Goal: Task Accomplishment & Management: Complete application form

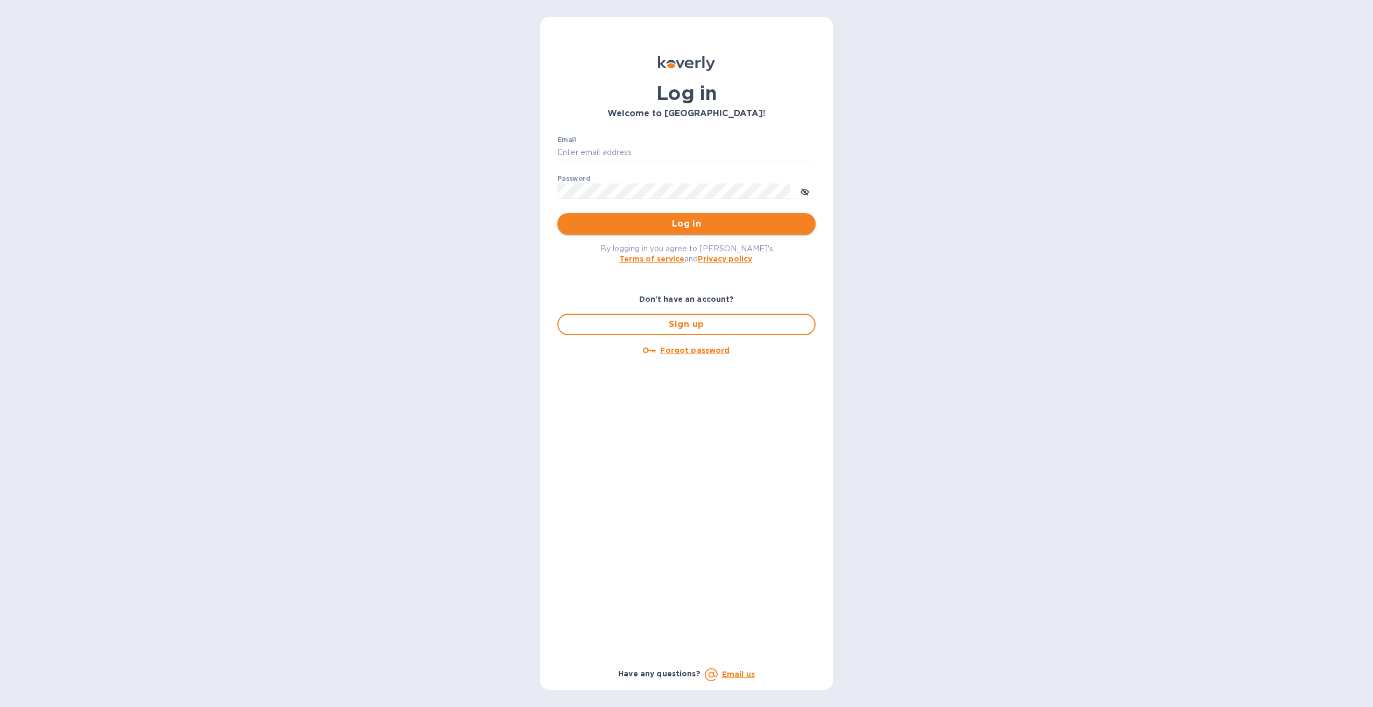
type input "[EMAIL_ADDRESS][DOMAIN_NAME]"
click at [720, 220] on span "Log in" at bounding box center [686, 223] width 241 height 13
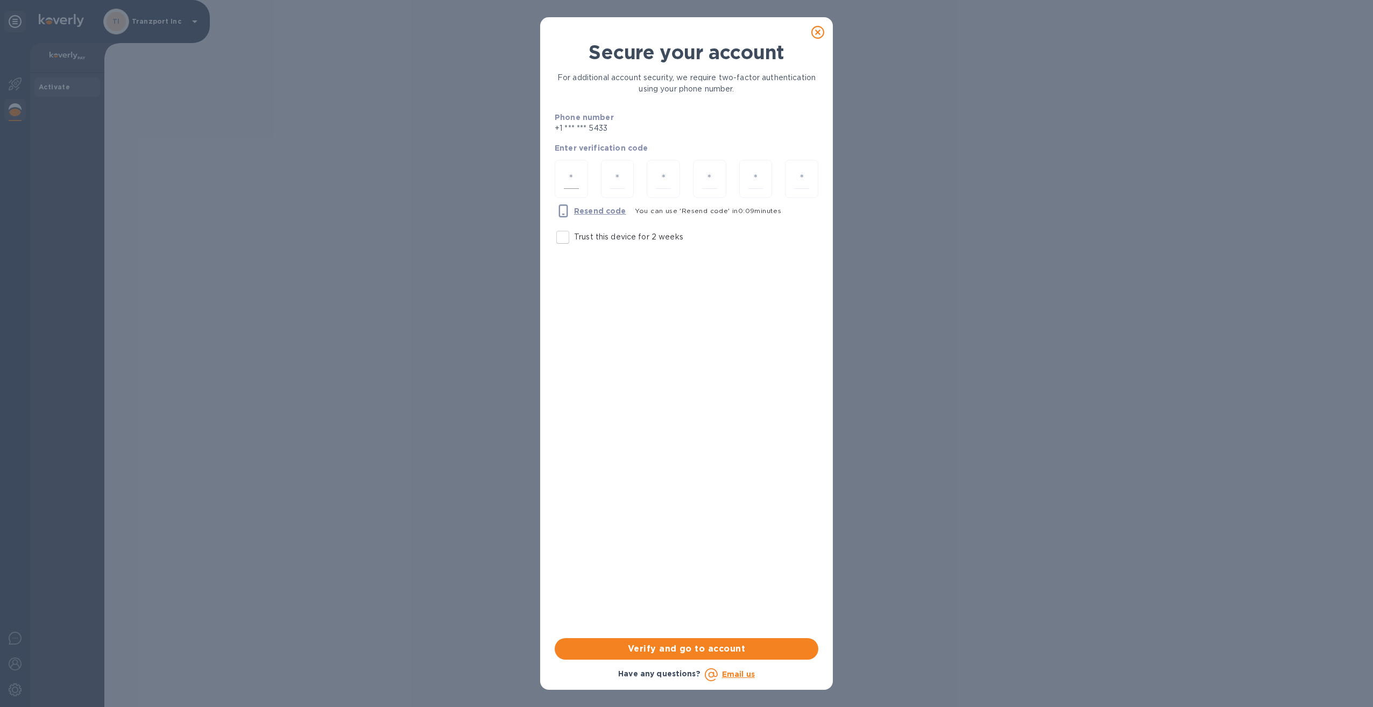
click at [580, 175] on div at bounding box center [571, 179] width 33 height 38
type input "3"
type input "8"
type input "0"
type input "7"
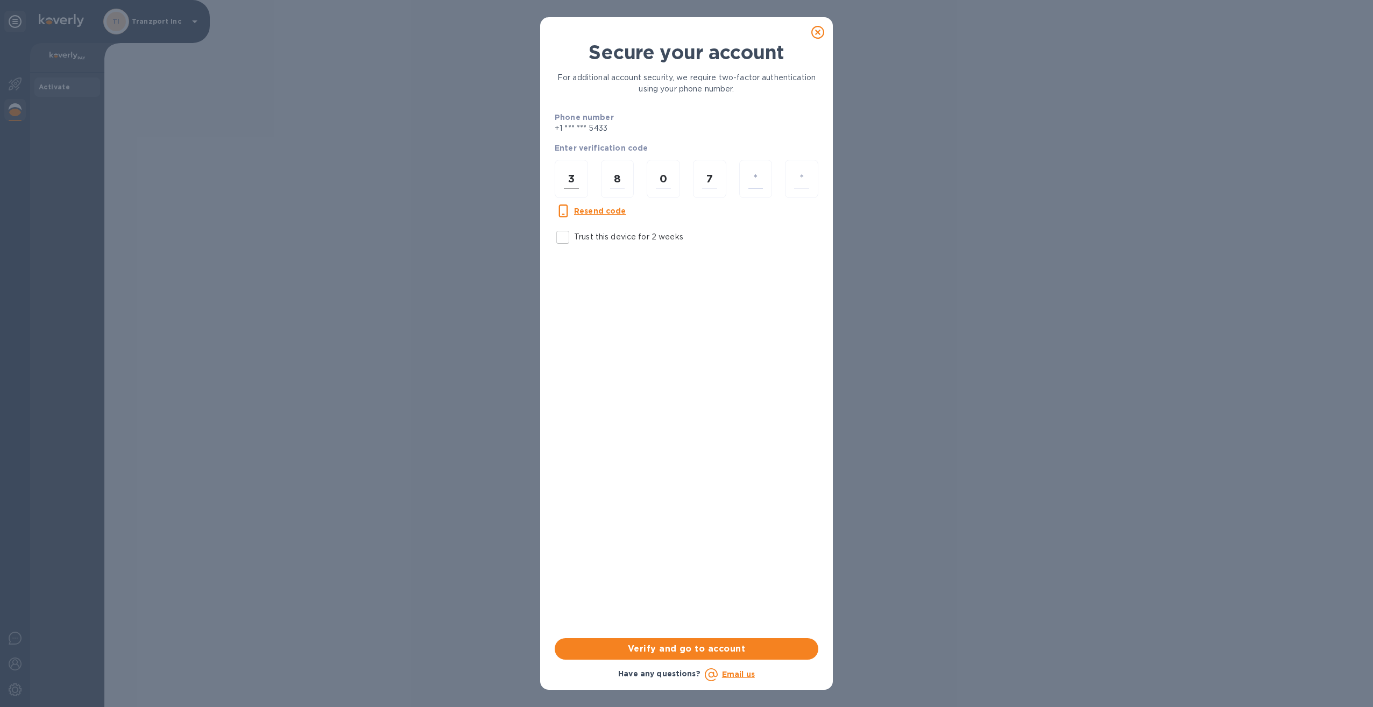
type input "4"
type input "2"
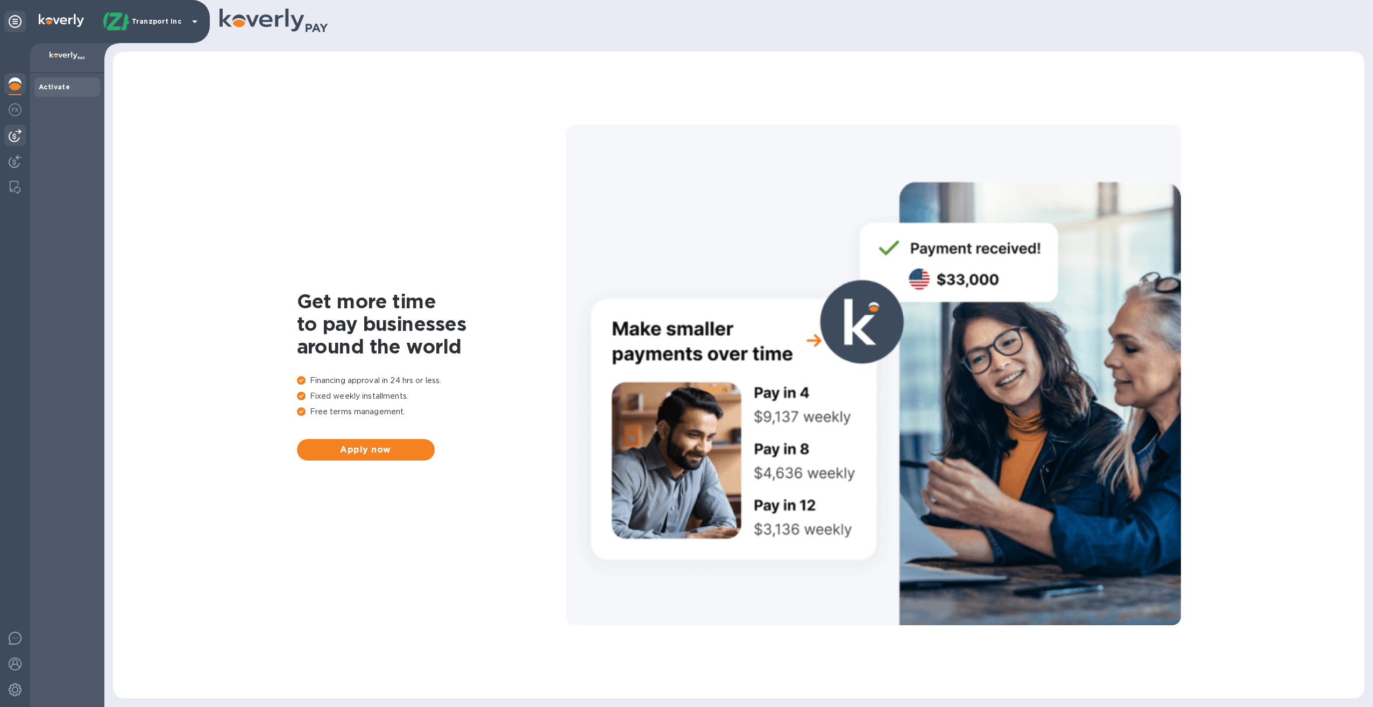
click at [18, 132] on img at bounding box center [15, 135] width 13 height 13
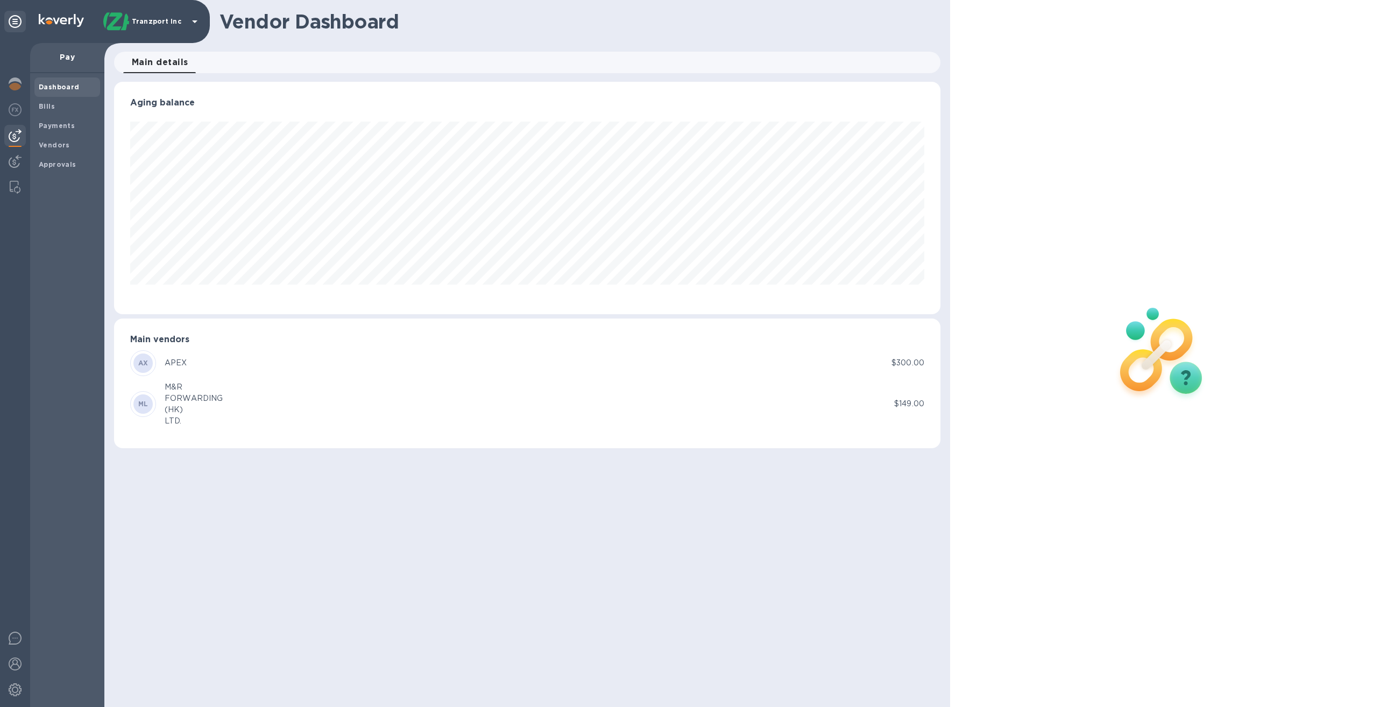
scroll to position [232, 826]
click at [53, 126] on b "Payments" at bounding box center [57, 126] width 36 height 8
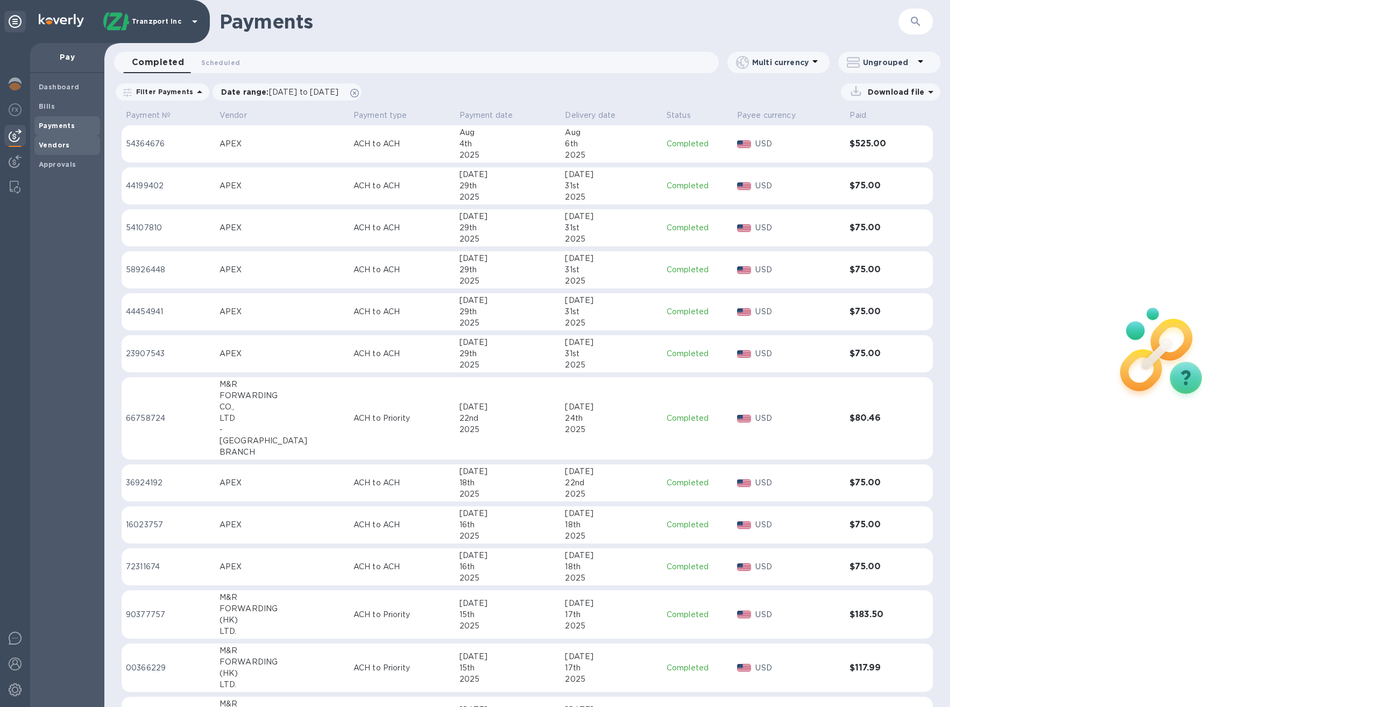
click at [66, 146] on b "Vendors" at bounding box center [54, 145] width 31 height 8
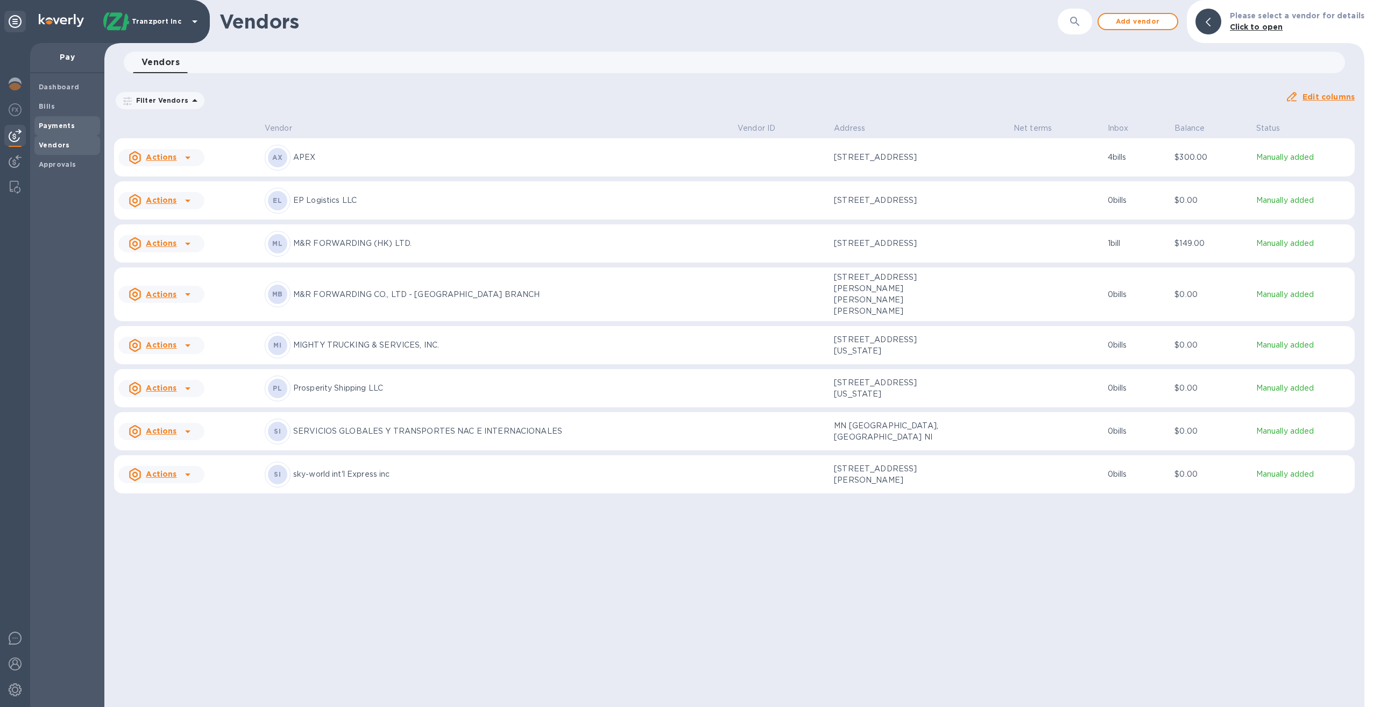
click at [61, 127] on b "Payments" at bounding box center [57, 126] width 36 height 8
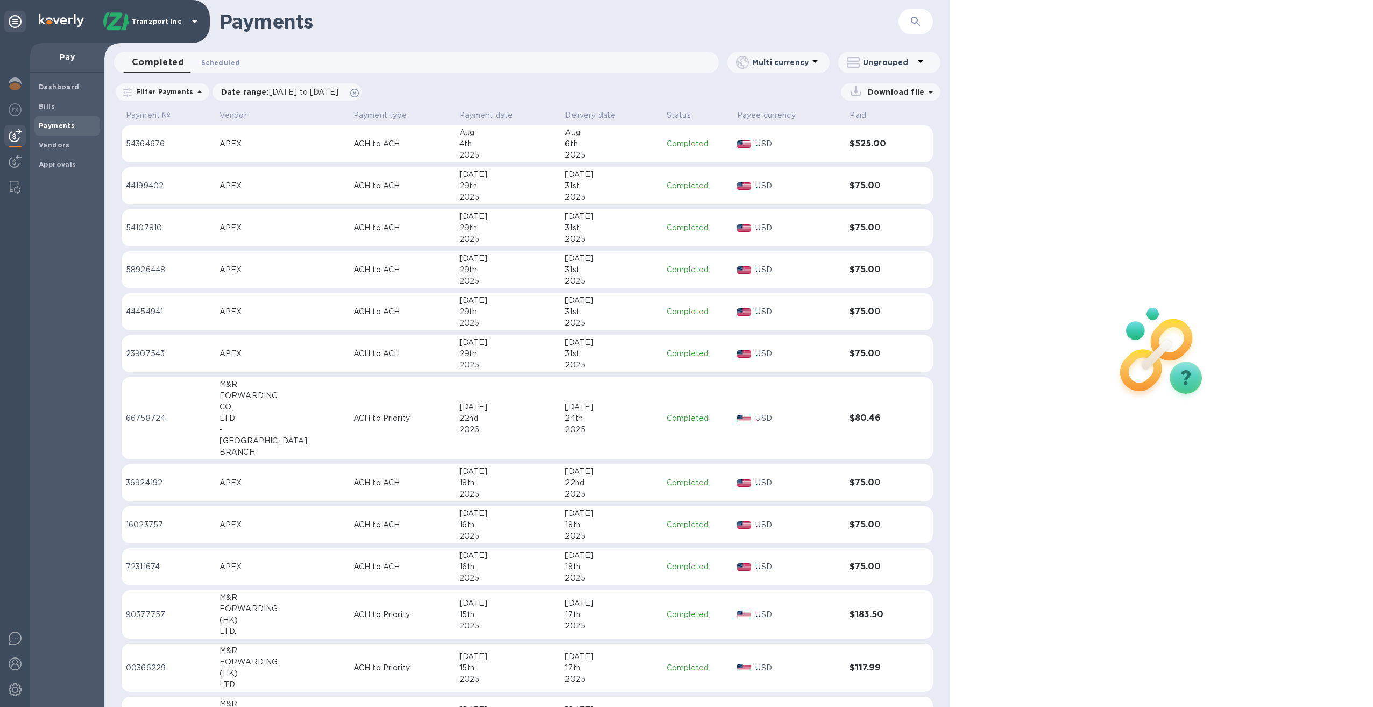
click at [219, 64] on span "Scheduled 0" at bounding box center [220, 62] width 39 height 11
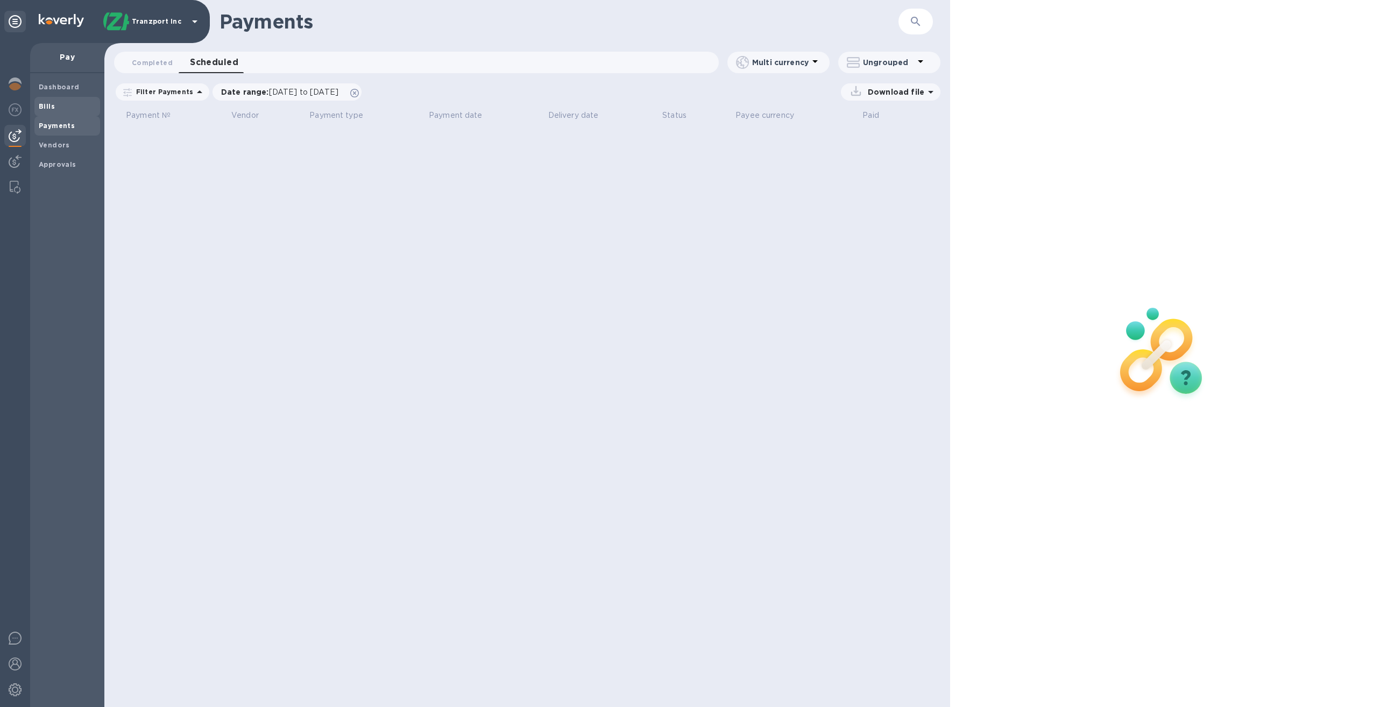
click at [60, 108] on span "Bills" at bounding box center [67, 106] width 57 height 11
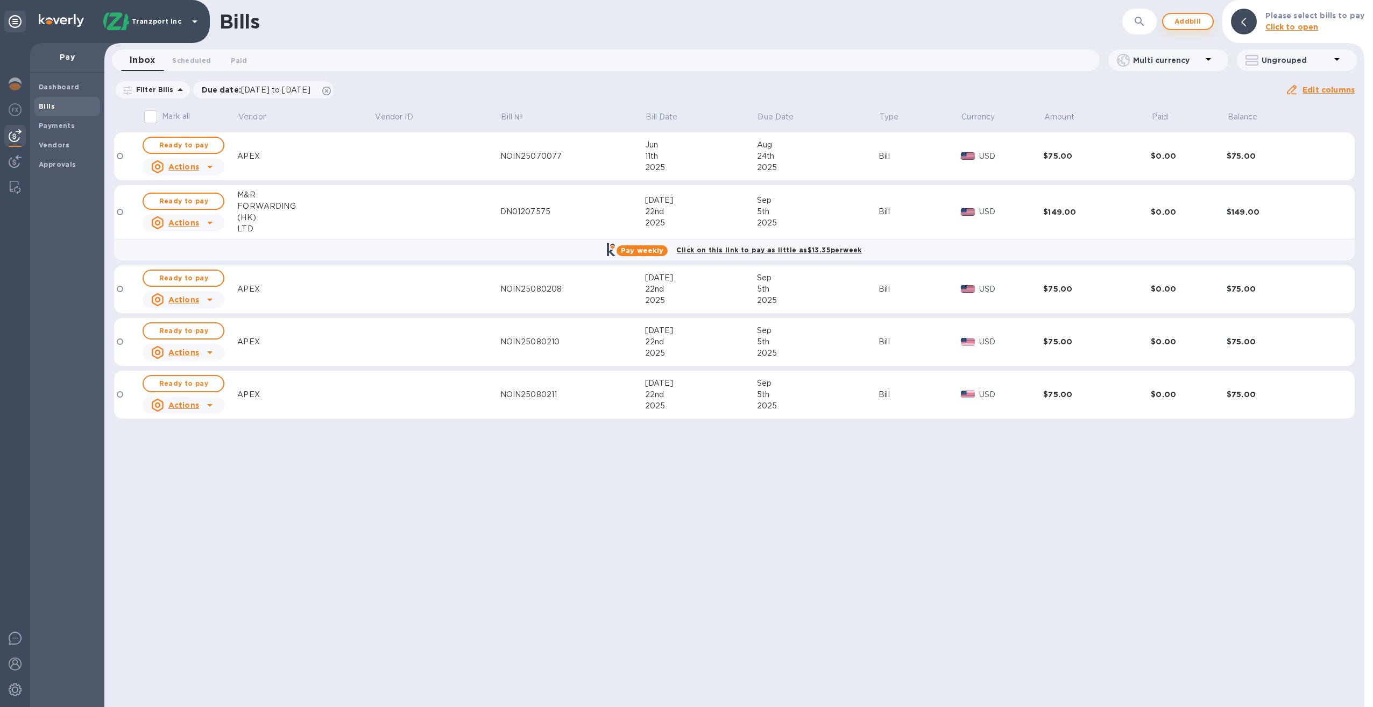
click at [1192, 22] on span "Add bill" at bounding box center [1188, 21] width 32 height 13
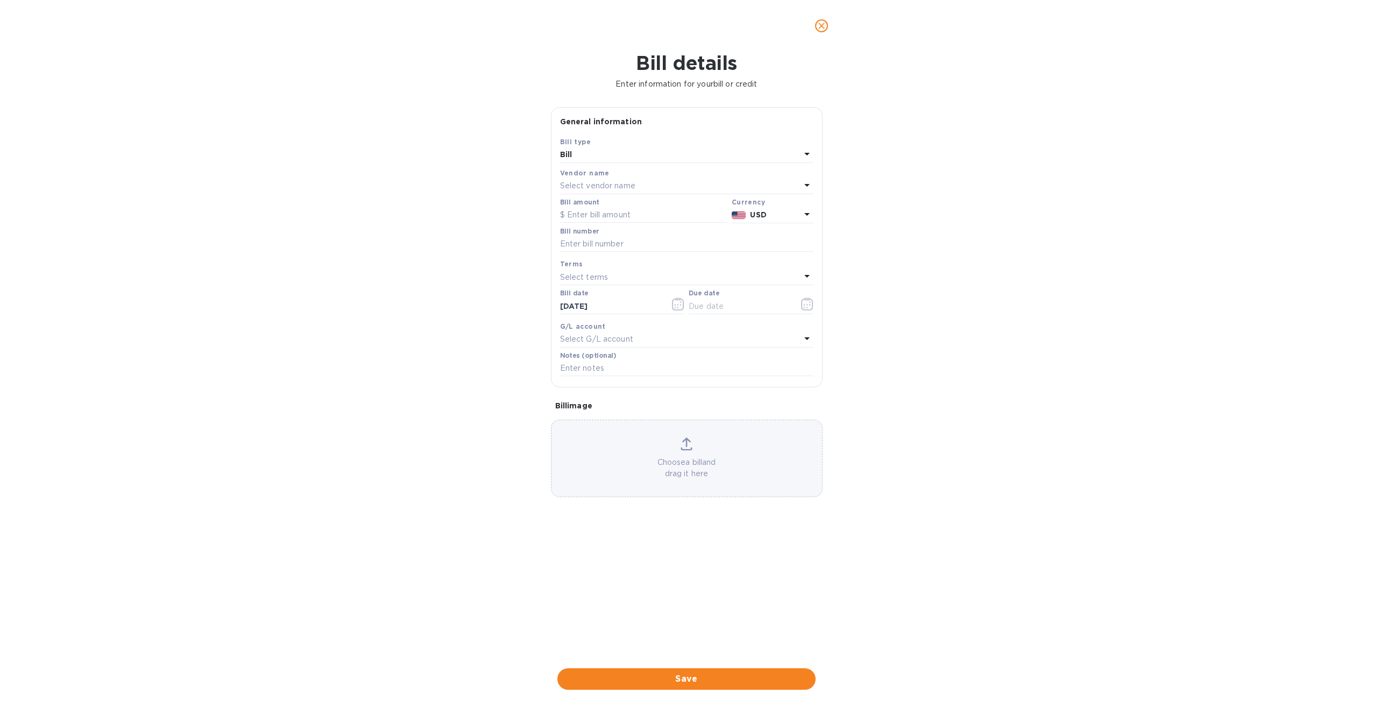
click at [611, 157] on div "Bill" at bounding box center [680, 154] width 240 height 15
click at [606, 181] on p "Bill" at bounding box center [683, 179] width 228 height 11
click at [635, 183] on p "Select vendor name" at bounding box center [597, 185] width 75 height 11
click at [624, 268] on p "EP Logistics LLC" at bounding box center [683, 266] width 228 height 11
click at [606, 214] on input "text" at bounding box center [643, 215] width 167 height 16
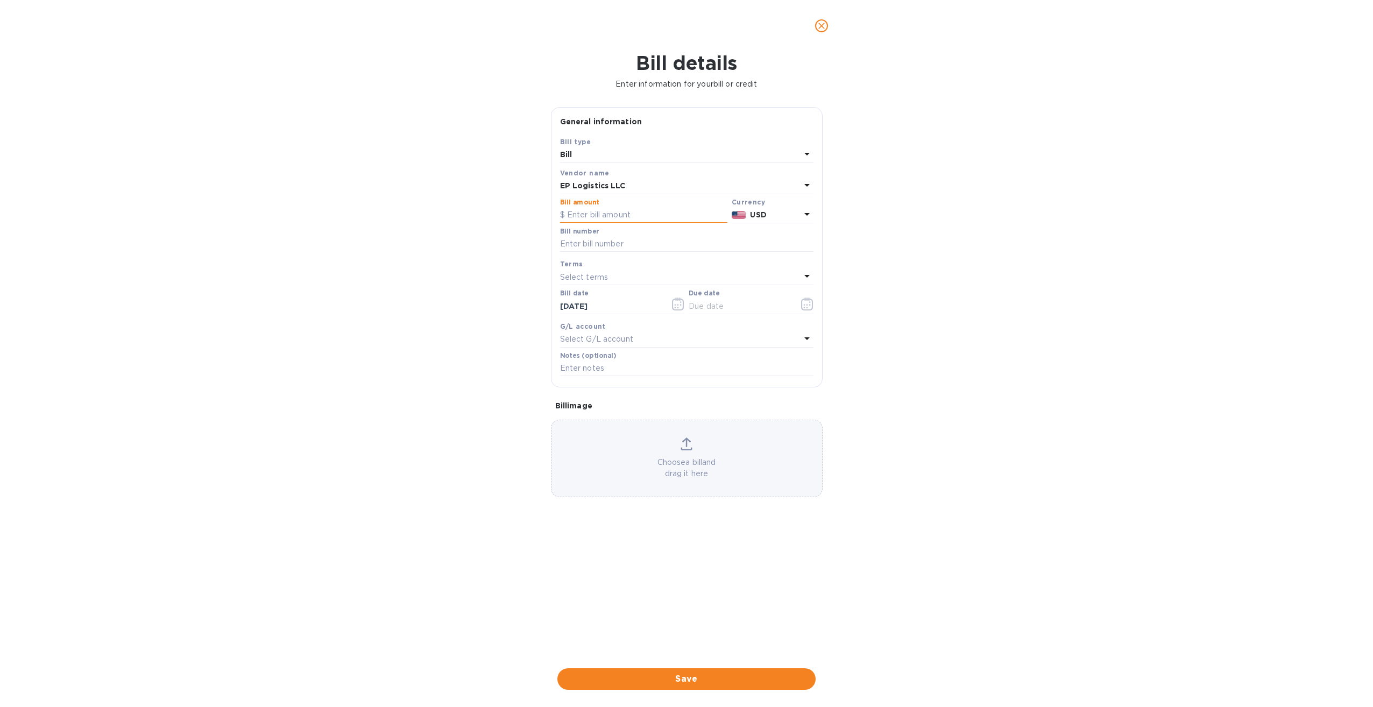
click at [593, 214] on input "text" at bounding box center [643, 215] width 167 height 16
click at [628, 245] on input "text" at bounding box center [686, 244] width 253 height 16
type input "SELP021214"
click at [676, 303] on icon "button" at bounding box center [678, 303] width 12 height 13
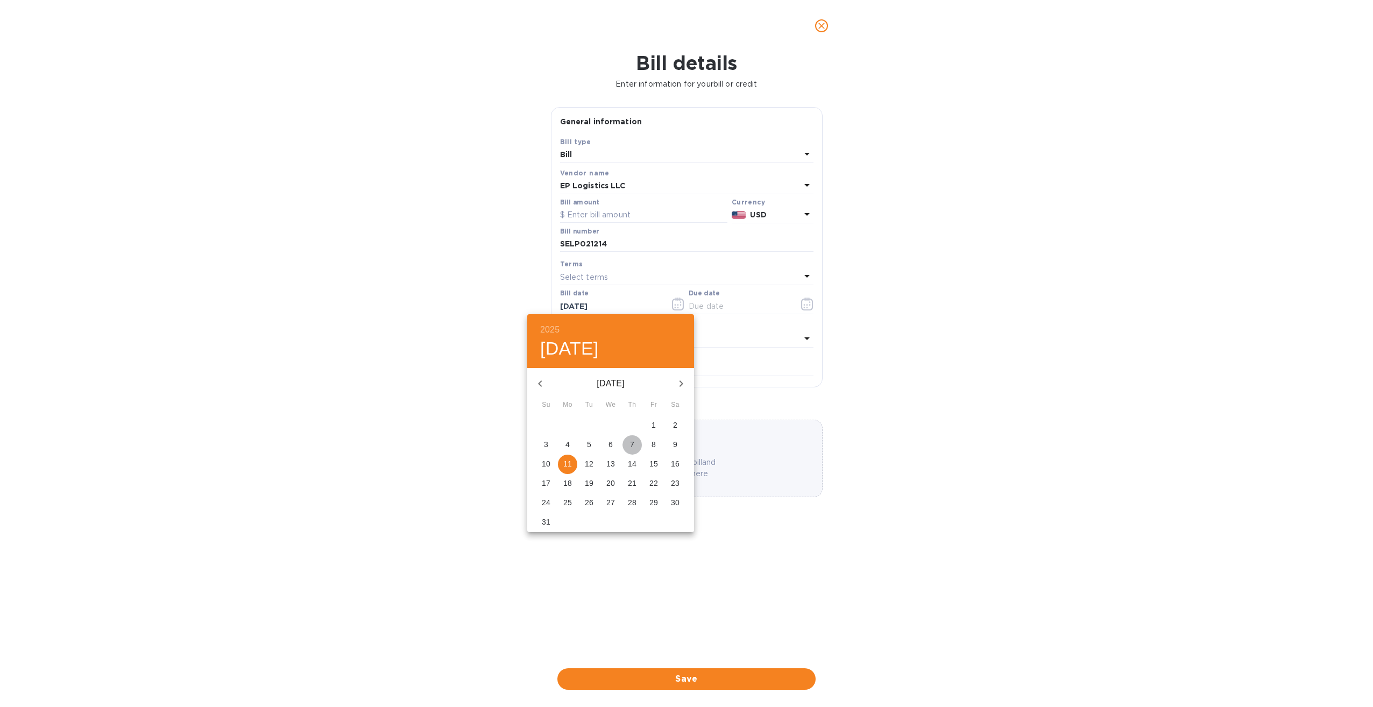
click at [632, 444] on p "7" at bounding box center [632, 444] width 4 height 11
type input "08/07/2025"
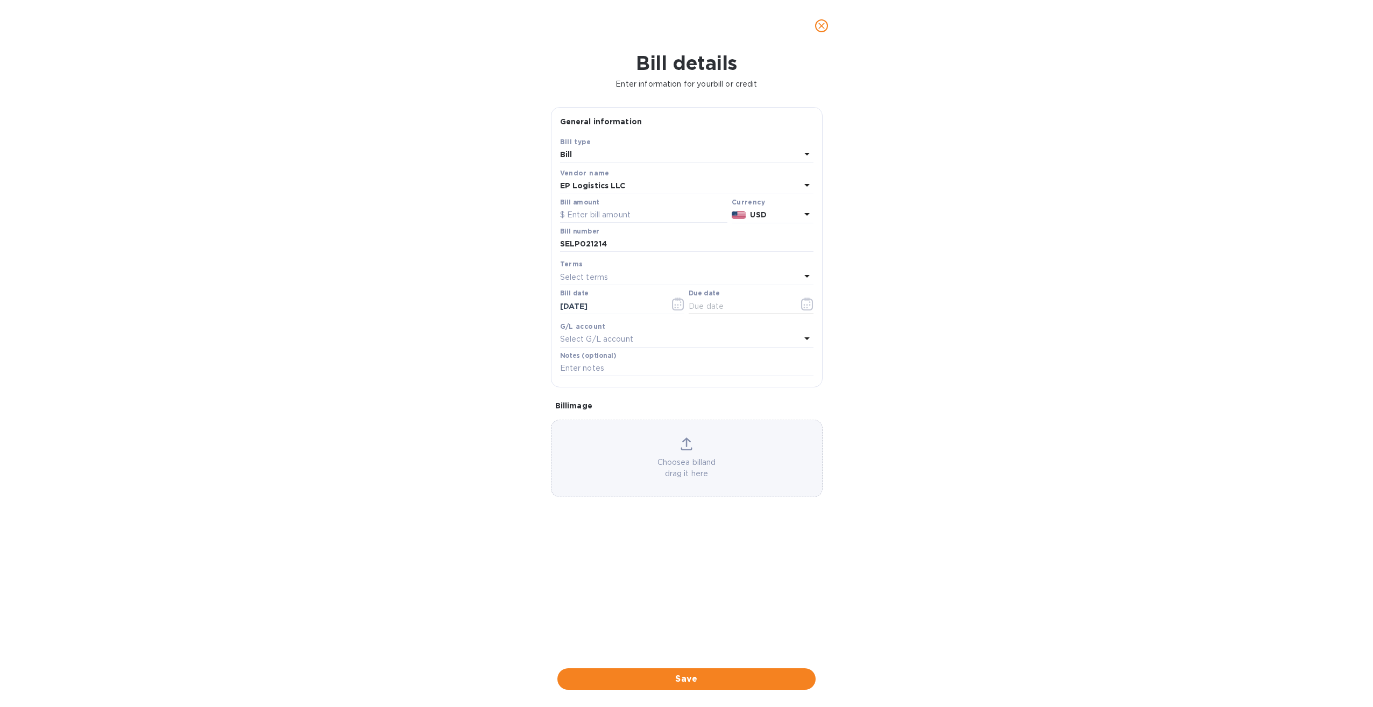
click at [721, 304] on input "text" at bounding box center [740, 306] width 102 height 16
click at [806, 304] on icon "button" at bounding box center [807, 303] width 12 height 13
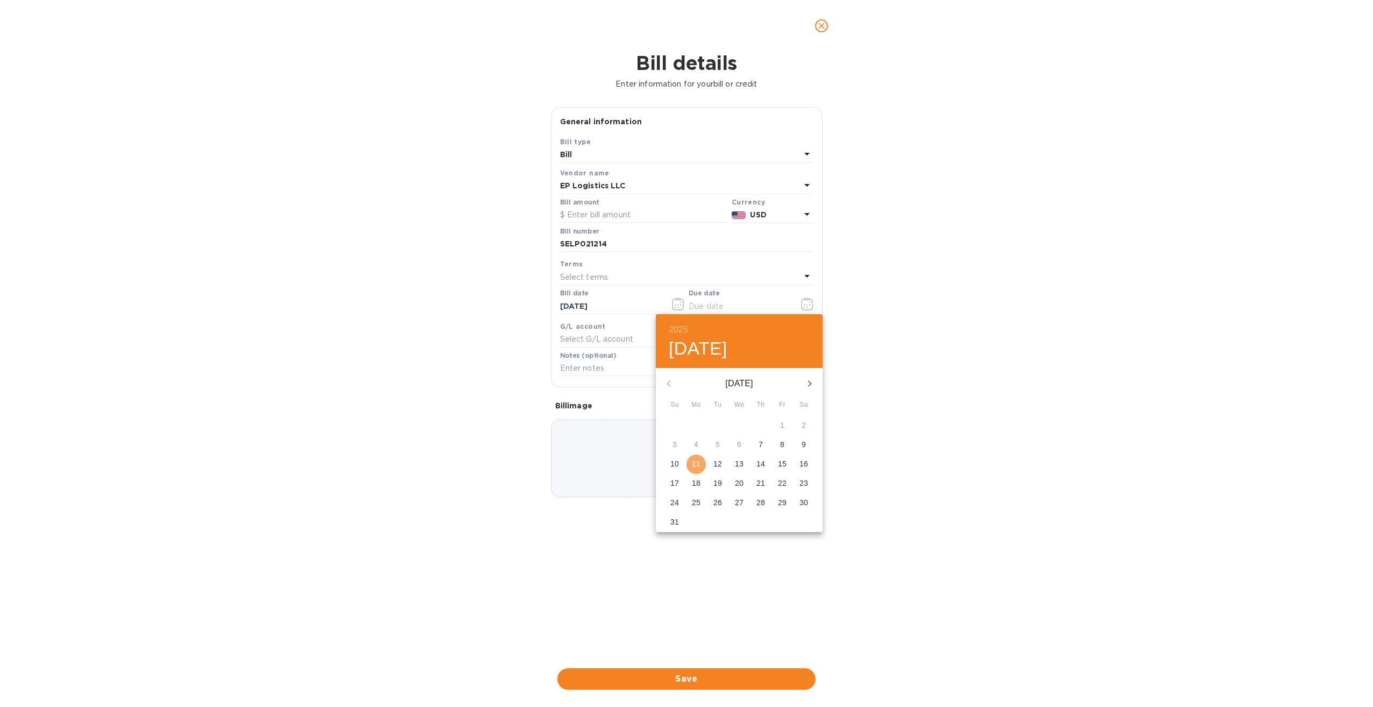
click at [699, 462] on p "11" at bounding box center [696, 463] width 9 height 11
type input "08/11/2025"
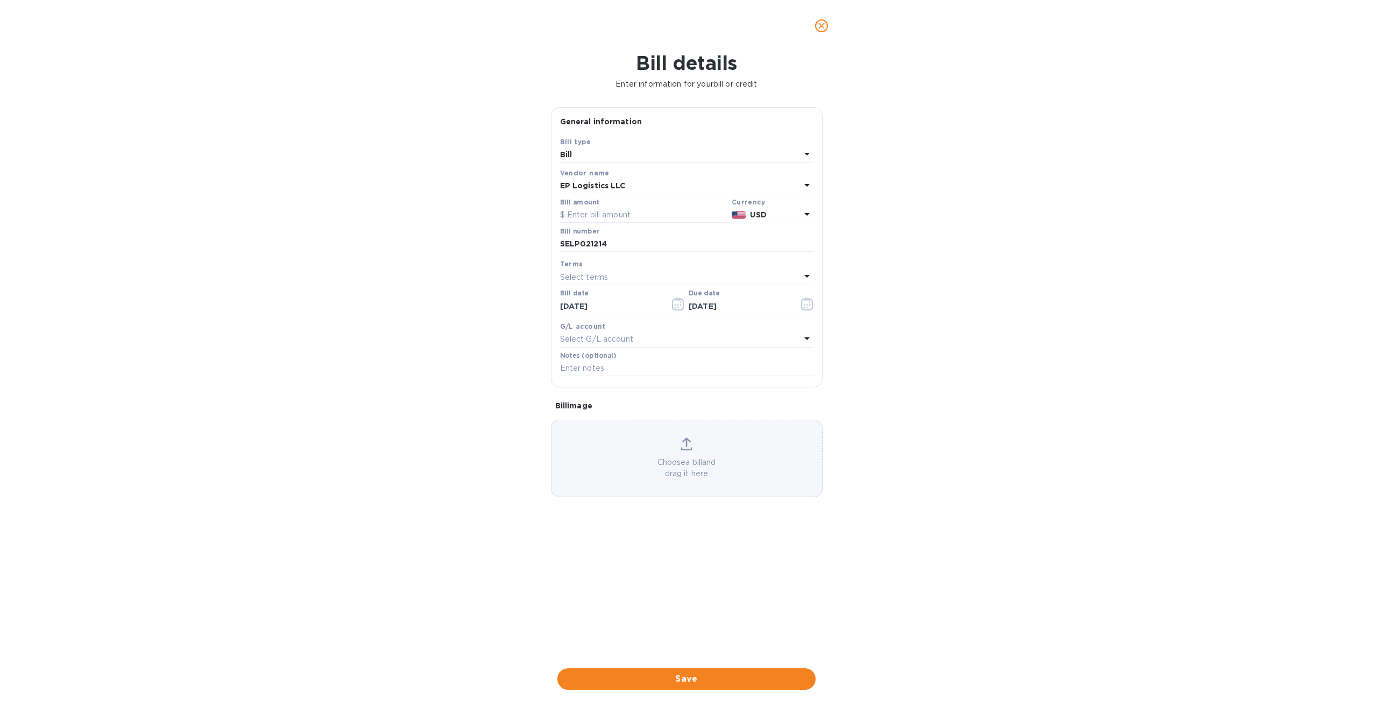
click at [803, 337] on icon at bounding box center [806, 338] width 13 height 13
click at [625, 395] on p "No options" at bounding box center [682, 396] width 210 height 11
click at [640, 369] on input "text" at bounding box center [688, 369] width 190 height 16
click at [891, 324] on div "Bill details Enter information for your bill or credit General information Save…" at bounding box center [686, 379] width 1373 height 655
click at [629, 370] on input "text" at bounding box center [686, 368] width 253 height 16
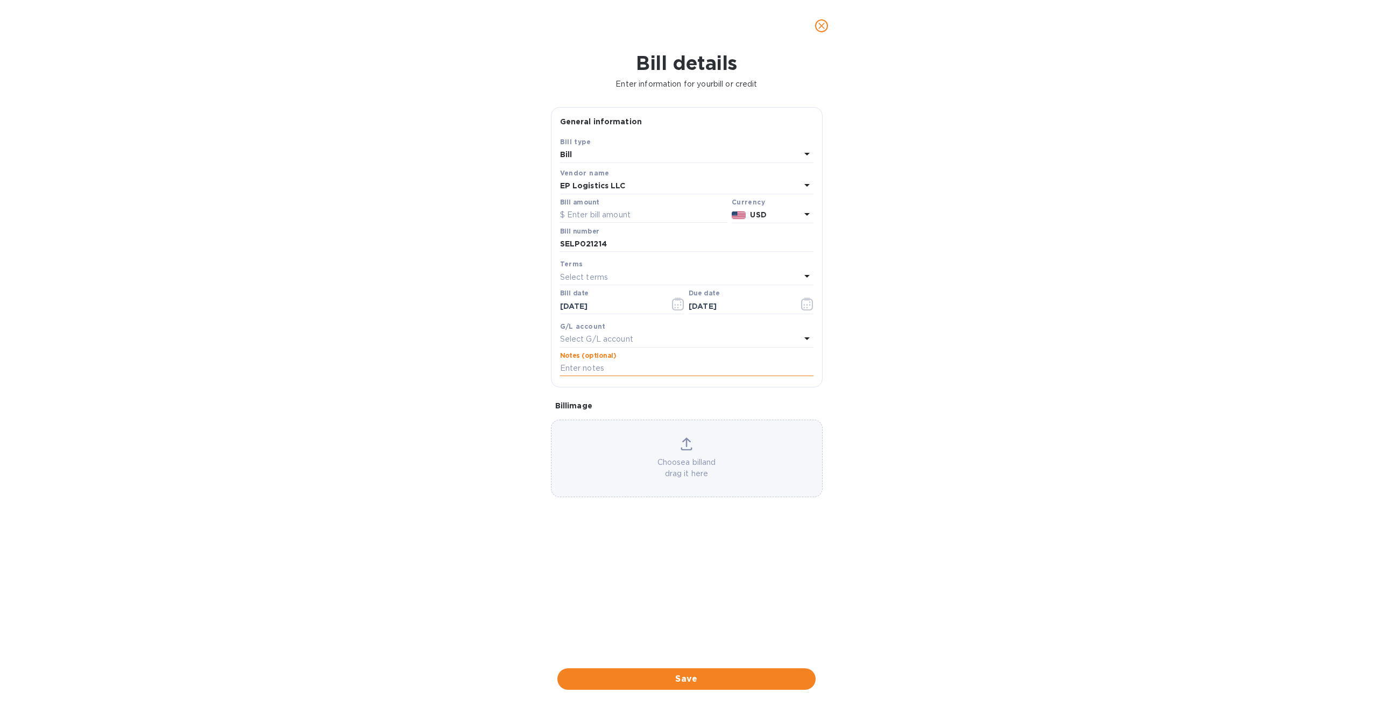
click at [566, 369] on input "text" at bounding box center [686, 368] width 253 height 16
type input "016-23587130"
click at [695, 677] on span "Save" at bounding box center [686, 678] width 241 height 13
click at [594, 215] on input "text" at bounding box center [643, 215] width 167 height 16
click at [582, 215] on input "text" at bounding box center [643, 215] width 167 height 16
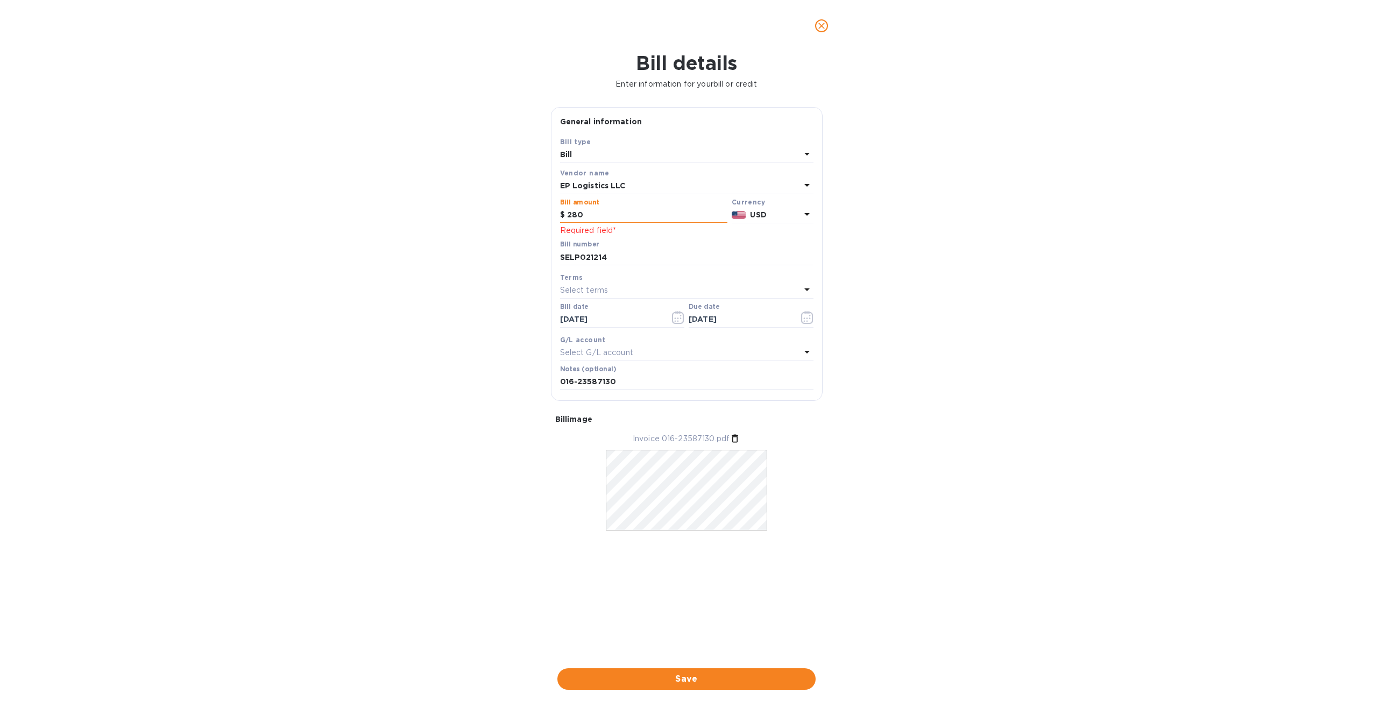
click at [583, 215] on input "280" at bounding box center [647, 215] width 160 height 16
type input "280.00"
click at [695, 679] on span "Save" at bounding box center [686, 678] width 241 height 13
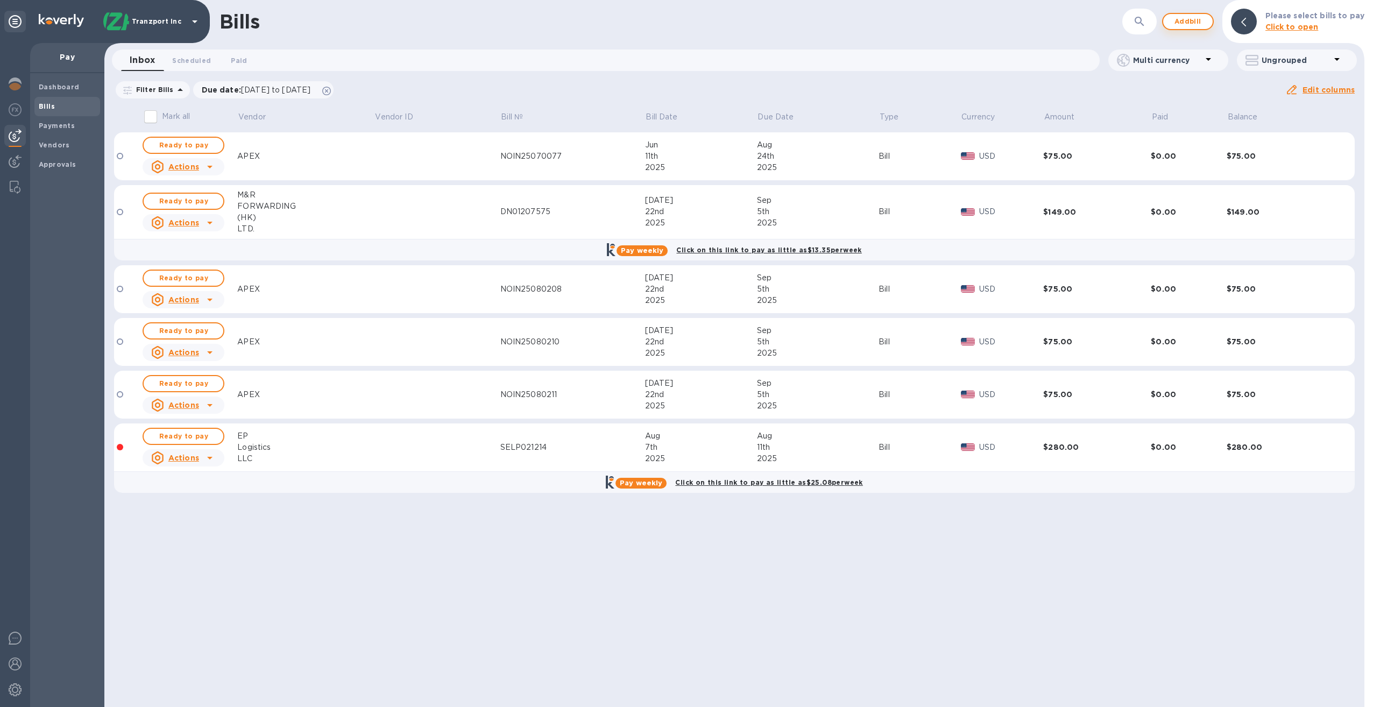
click at [1195, 20] on span "Add bill" at bounding box center [1188, 21] width 32 height 13
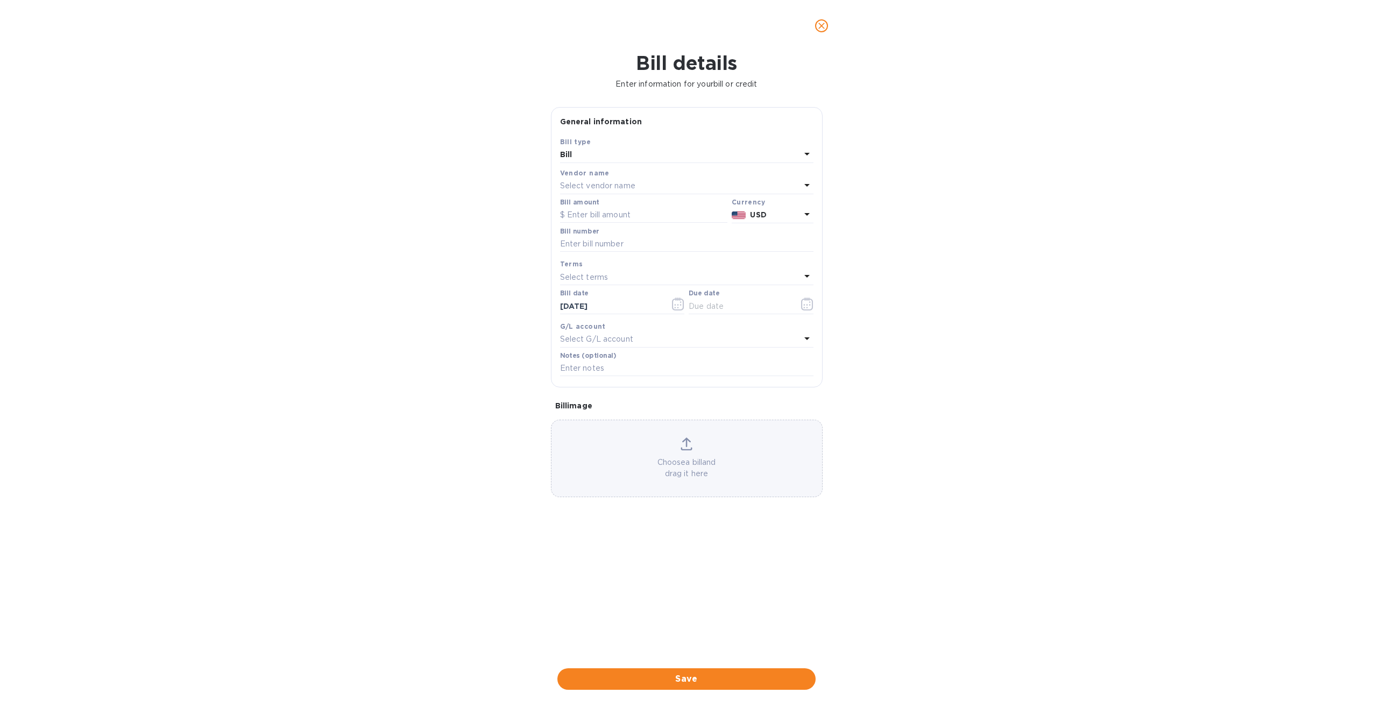
click at [637, 189] on div "Select vendor name" at bounding box center [680, 186] width 240 height 15
click at [618, 268] on p "EP Logistics LLC" at bounding box center [683, 266] width 228 height 11
click at [614, 218] on input "text" at bounding box center [643, 215] width 167 height 16
type input "280"
click at [608, 245] on input "text" at bounding box center [686, 244] width 253 height 16
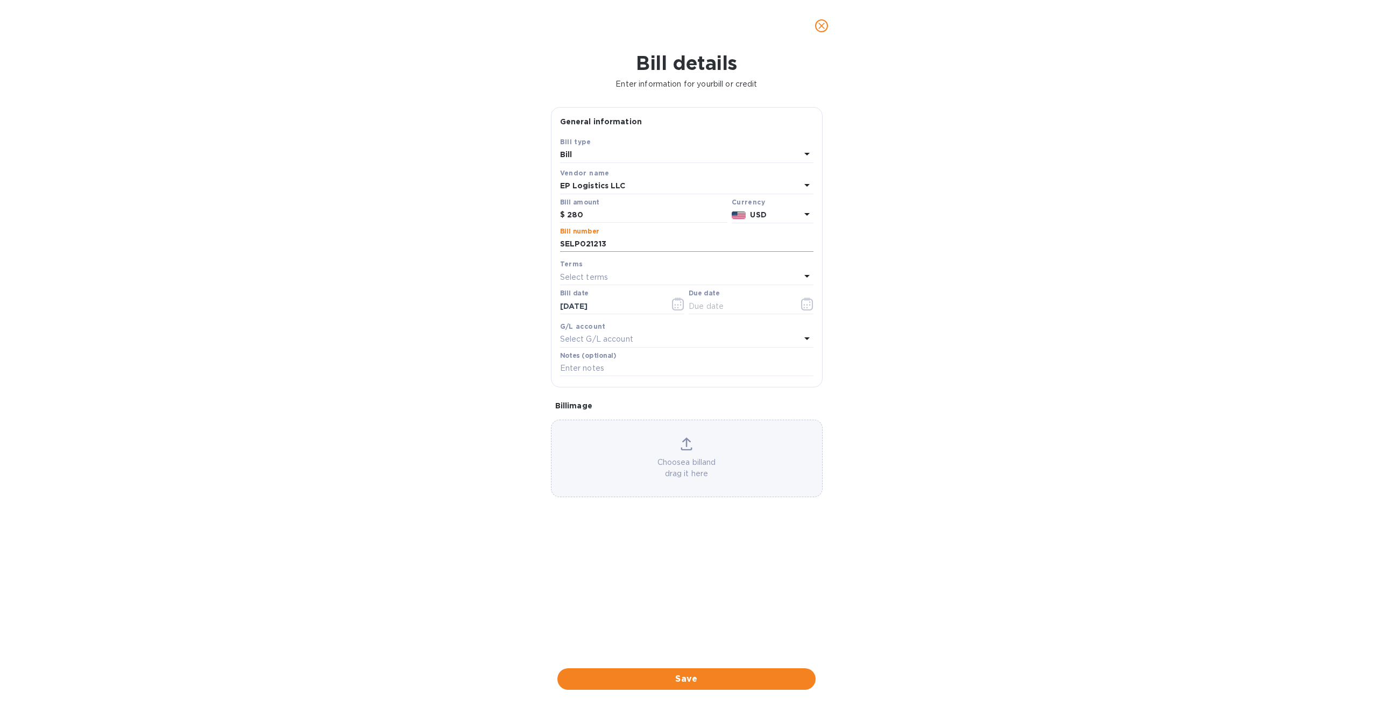
type input "SELP021213"
click at [589, 216] on input "280" at bounding box center [647, 215] width 160 height 16
type input "280.00"
click at [582, 274] on p "Select terms" at bounding box center [584, 277] width 48 height 11
click at [602, 416] on p "COD" at bounding box center [683, 418] width 228 height 11
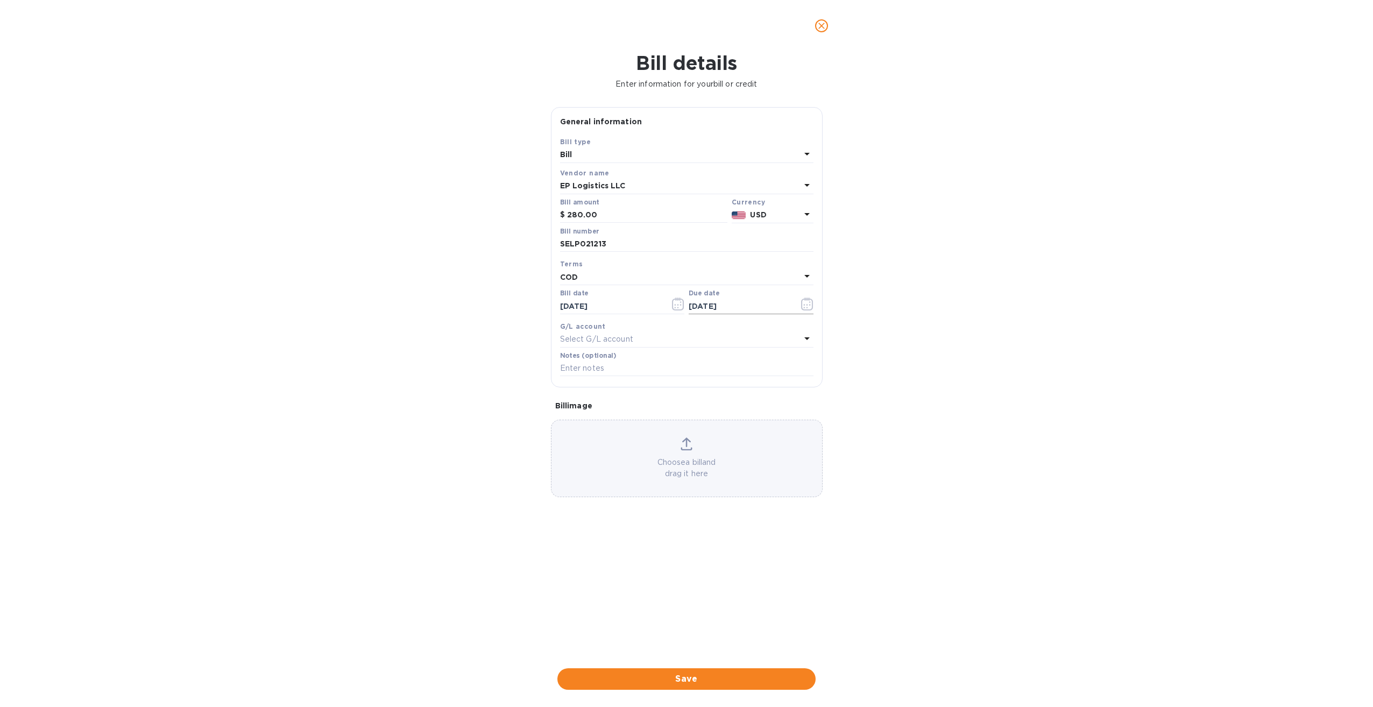
click at [805, 306] on icon "button" at bounding box center [807, 303] width 12 height 13
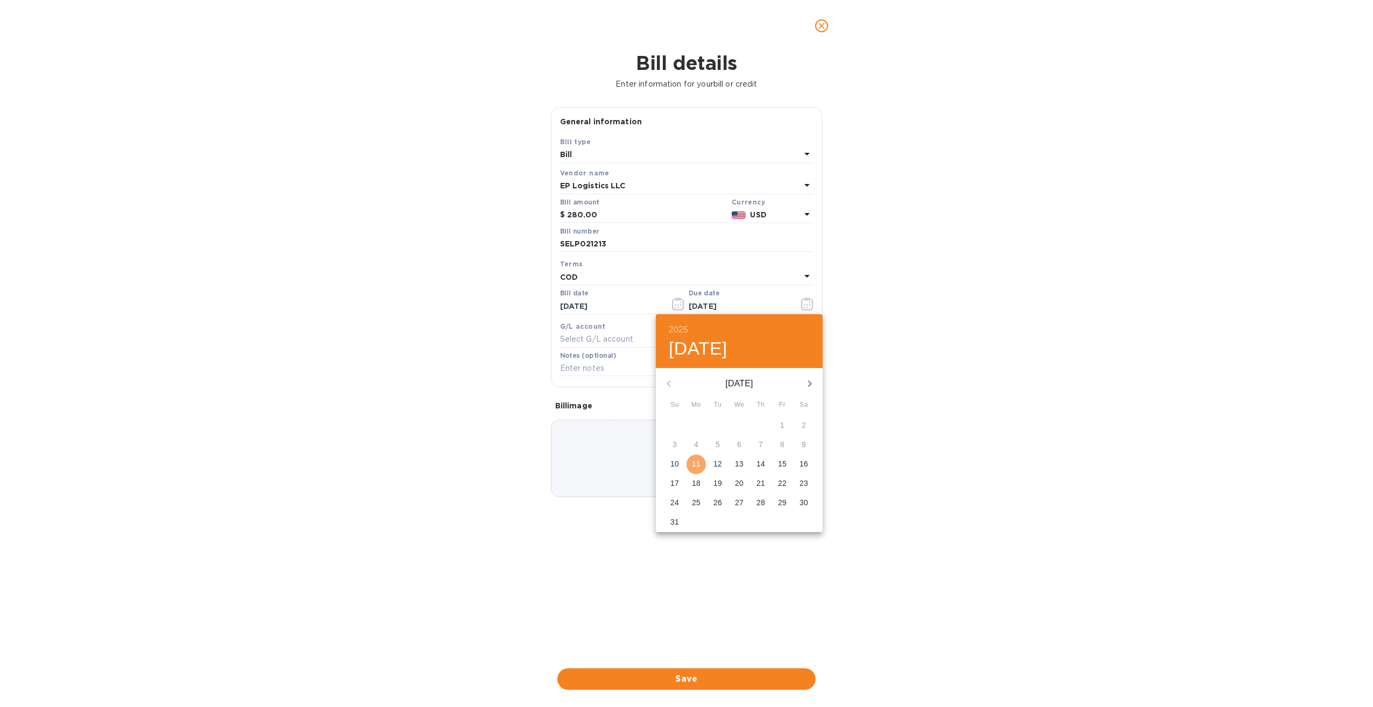
click at [697, 464] on p "11" at bounding box center [696, 463] width 9 height 11
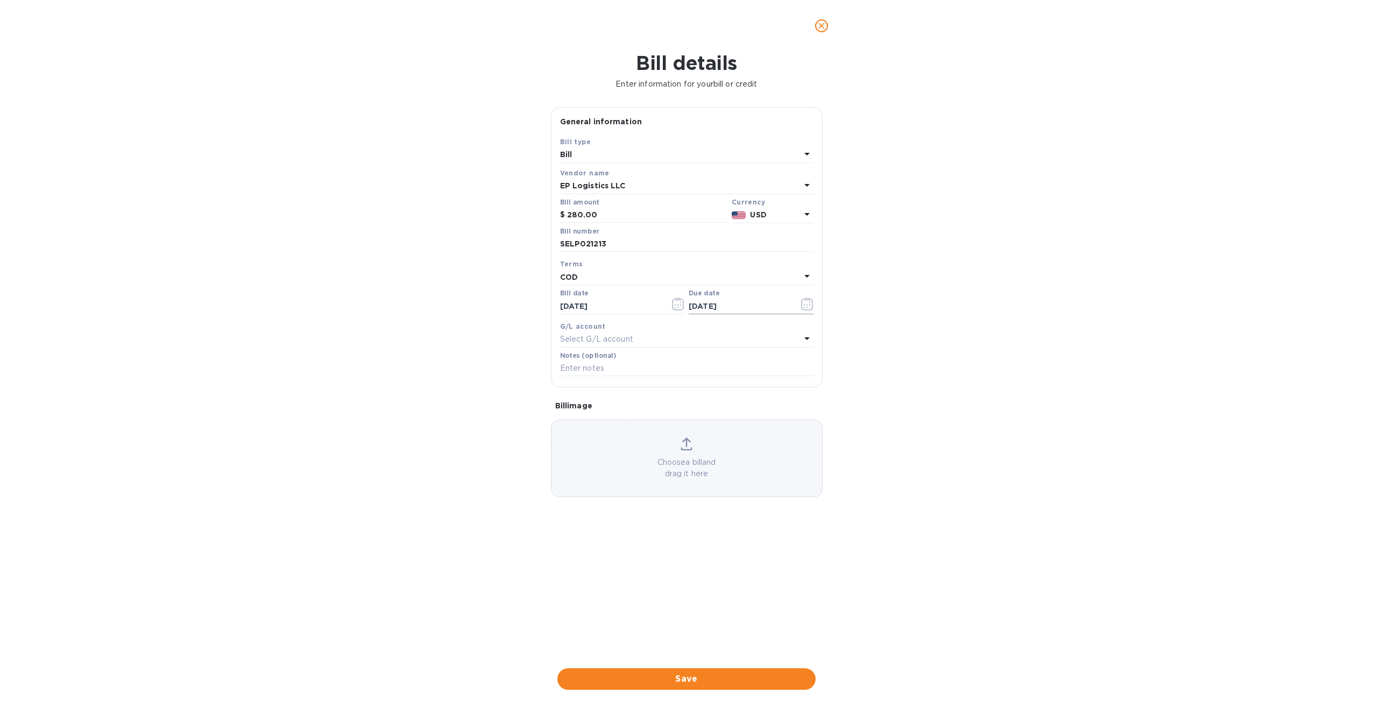
click at [806, 304] on icon "button" at bounding box center [807, 303] width 12 height 13
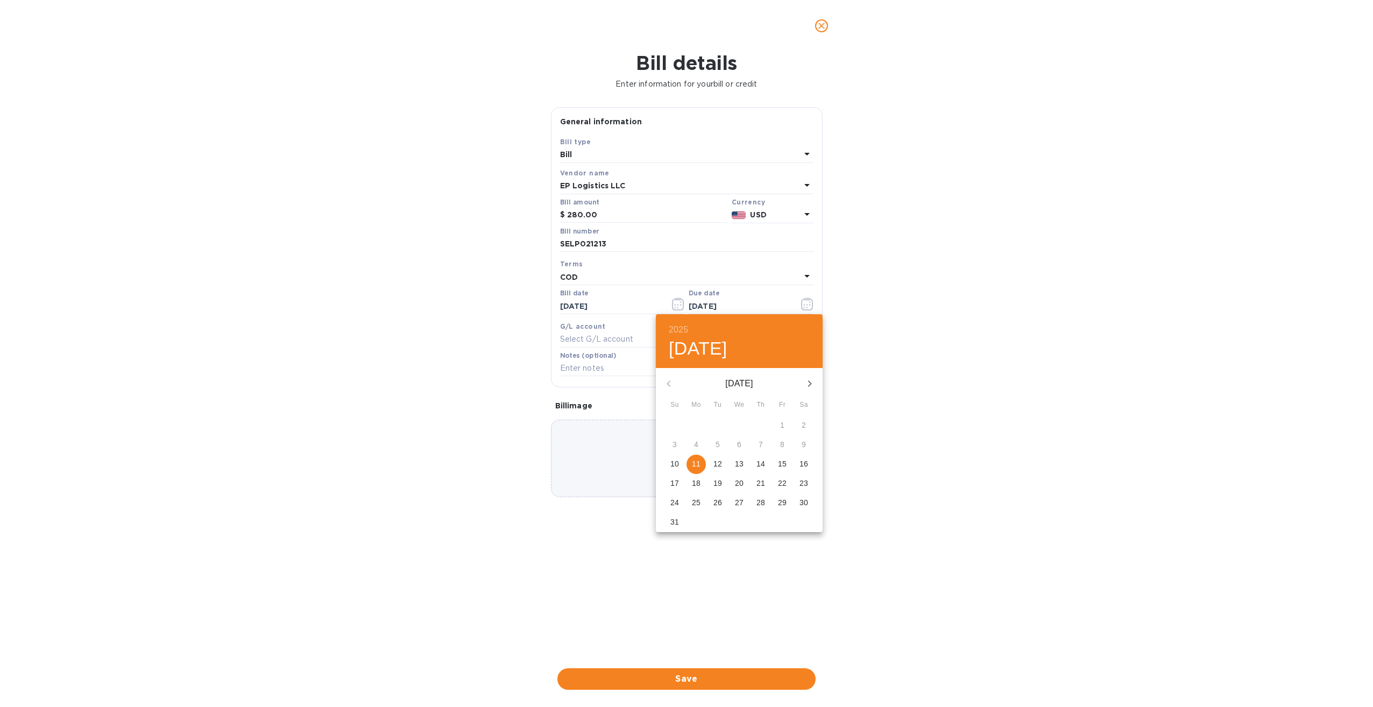
click at [760, 443] on div "7" at bounding box center [761, 444] width 22 height 19
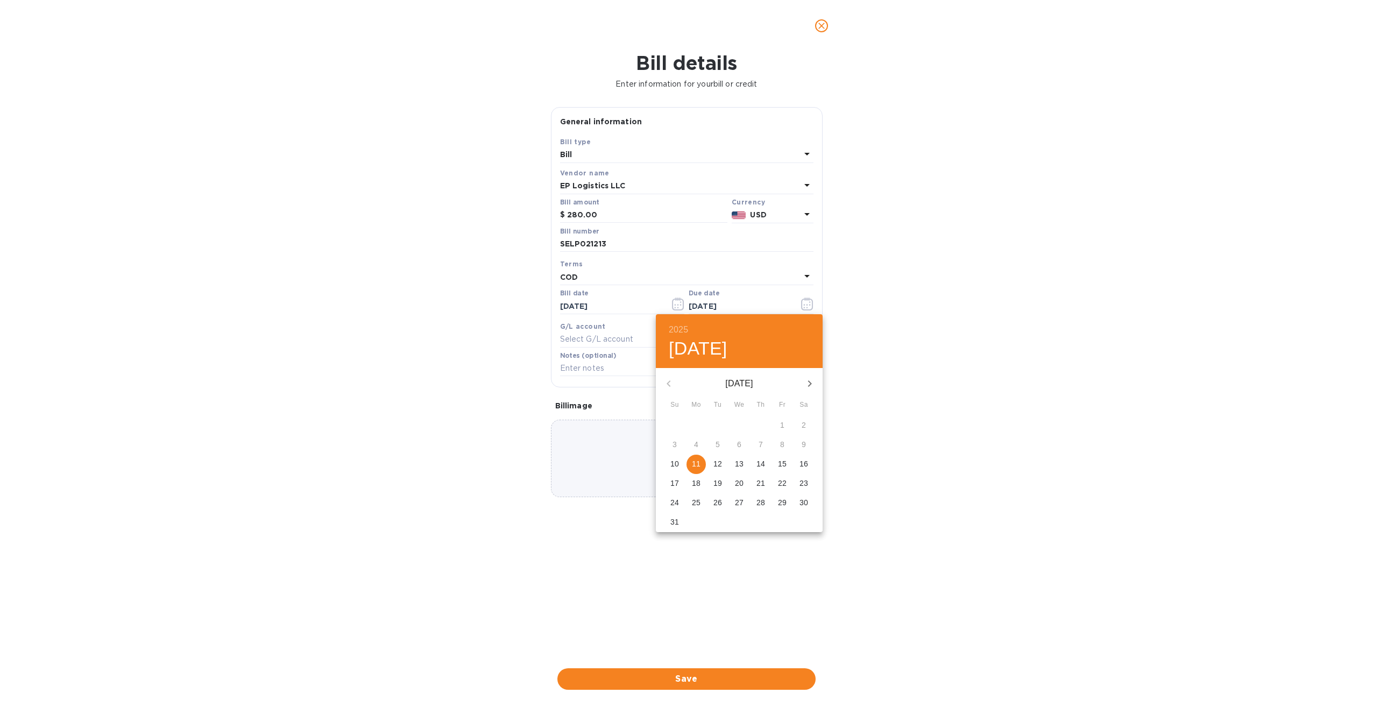
click at [807, 277] on div at bounding box center [686, 353] width 1373 height 707
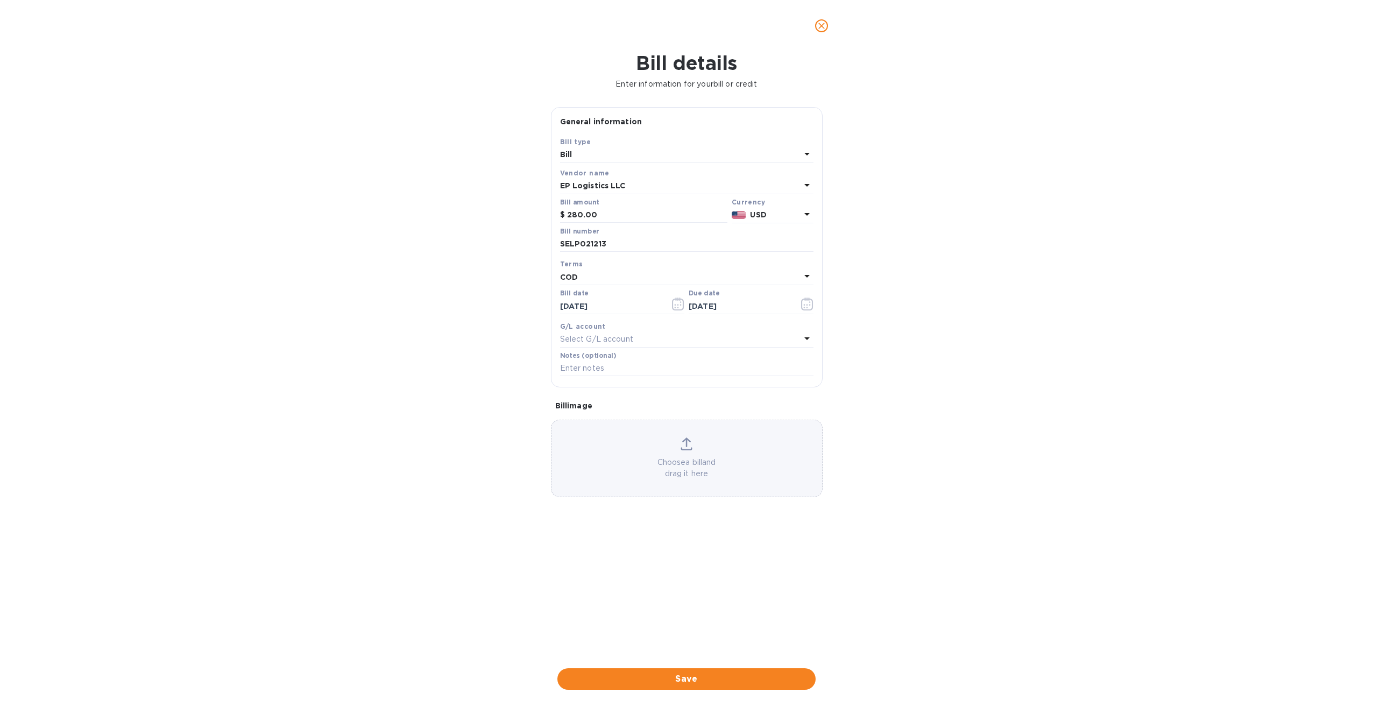
click at [804, 273] on icon at bounding box center [806, 275] width 13 height 13
click at [600, 341] on p "NET 30" at bounding box center [683, 338] width 228 height 11
type input "09/10/2025"
click at [810, 303] on icon "button" at bounding box center [807, 303] width 12 height 13
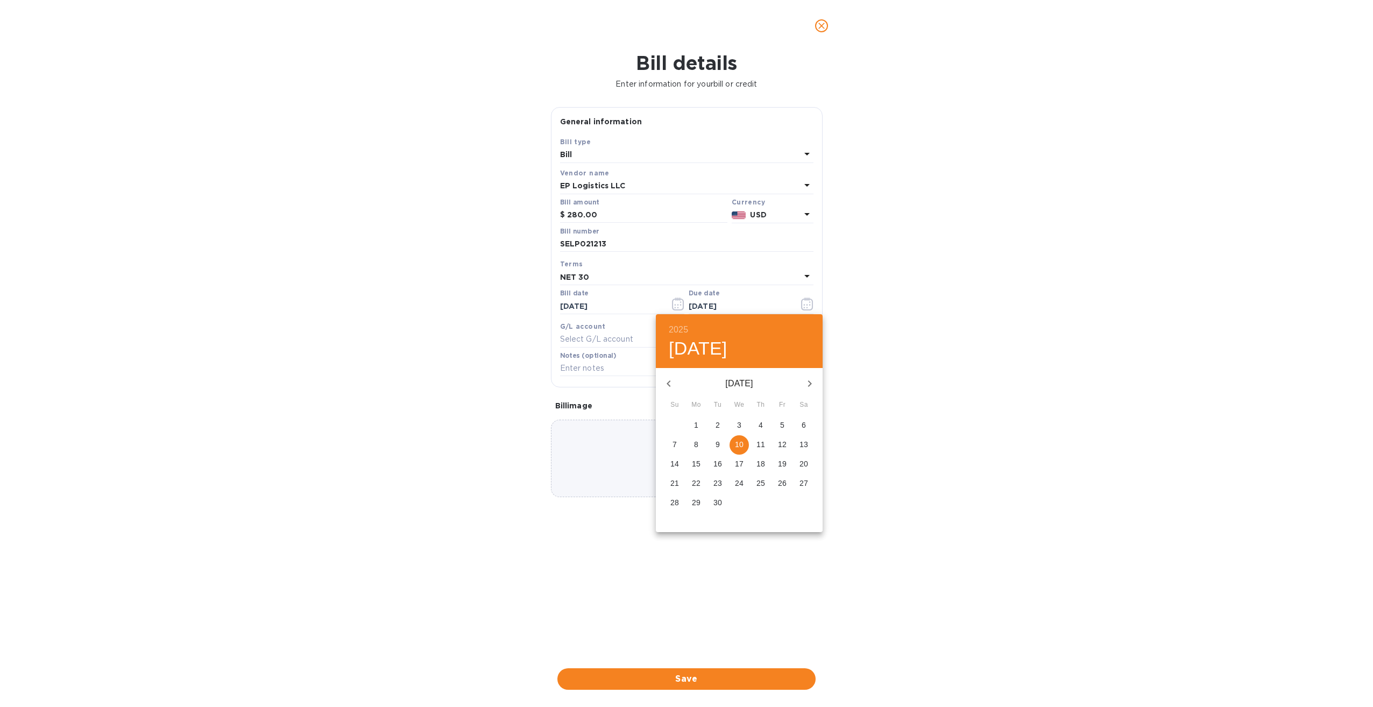
click at [668, 381] on icon "button" at bounding box center [668, 383] width 13 height 13
click at [762, 446] on div "7" at bounding box center [761, 444] width 22 height 19
click at [761, 445] on div "7" at bounding box center [761, 444] width 22 height 19
click at [592, 302] on div at bounding box center [686, 353] width 1373 height 707
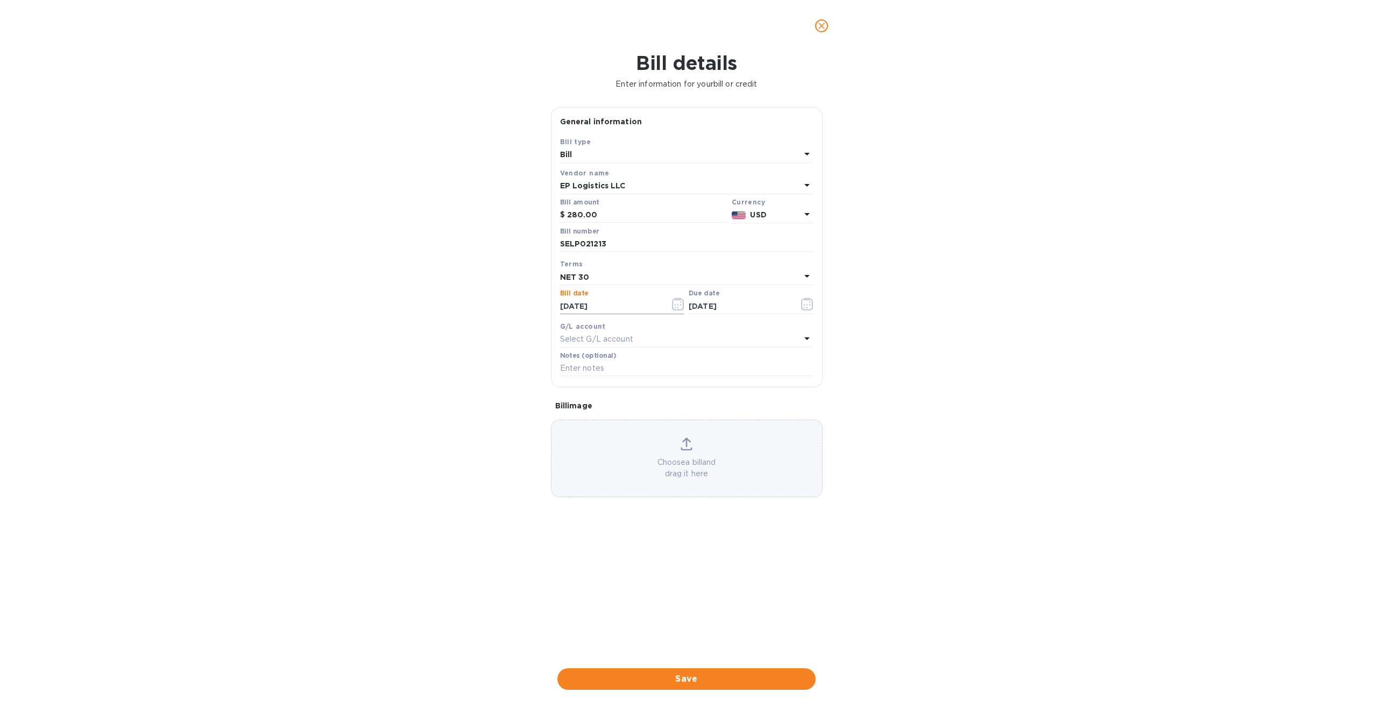
click at [616, 303] on input "08/11/2025" at bounding box center [611, 306] width 102 height 16
click at [682, 303] on icon "button" at bounding box center [678, 303] width 12 height 13
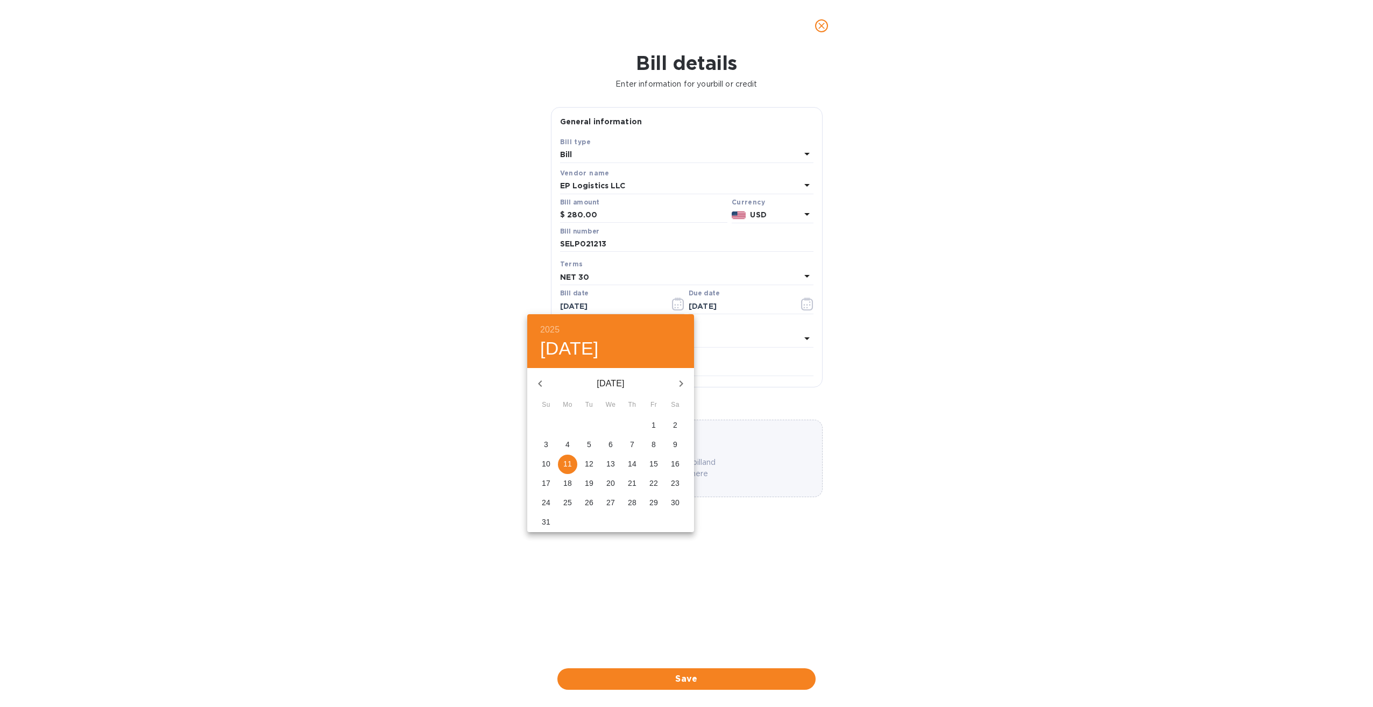
click at [633, 443] on p "7" at bounding box center [632, 444] width 4 height 11
type input "08/07/2025"
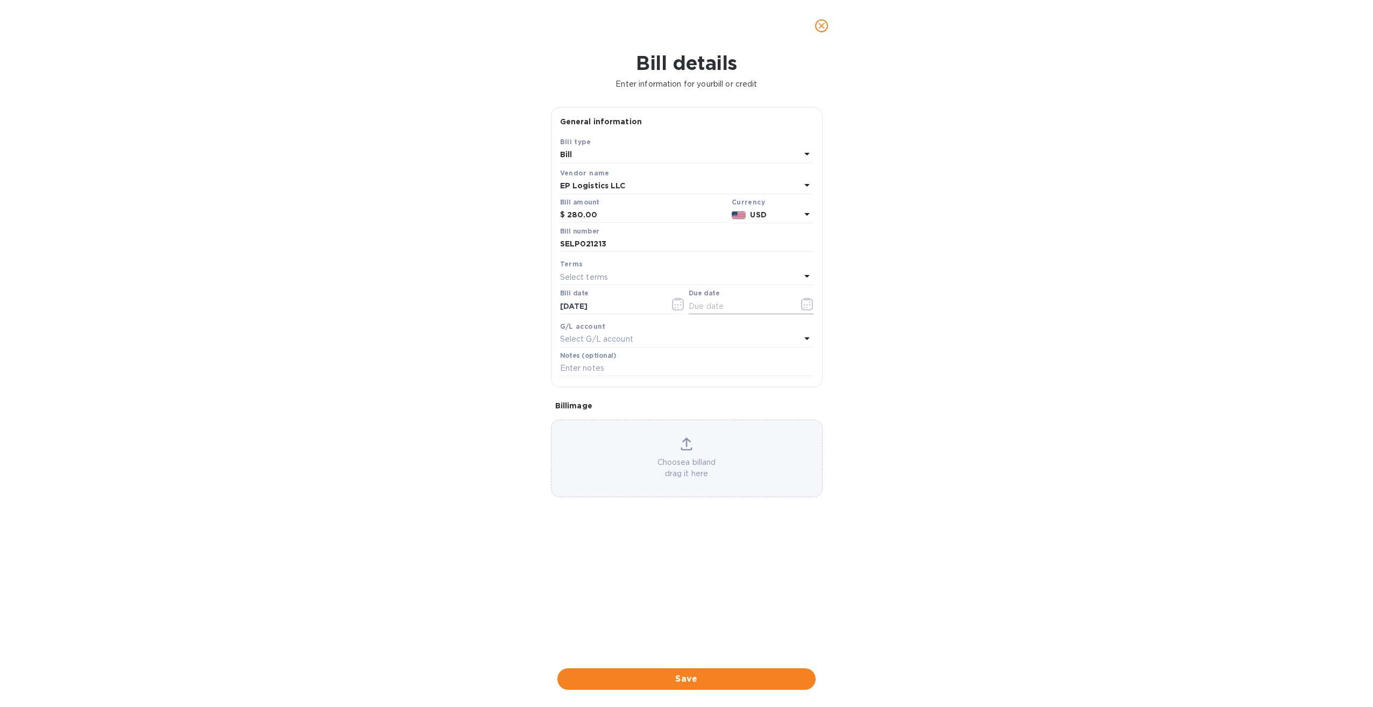
click at [805, 304] on icon "button" at bounding box center [807, 303] width 12 height 13
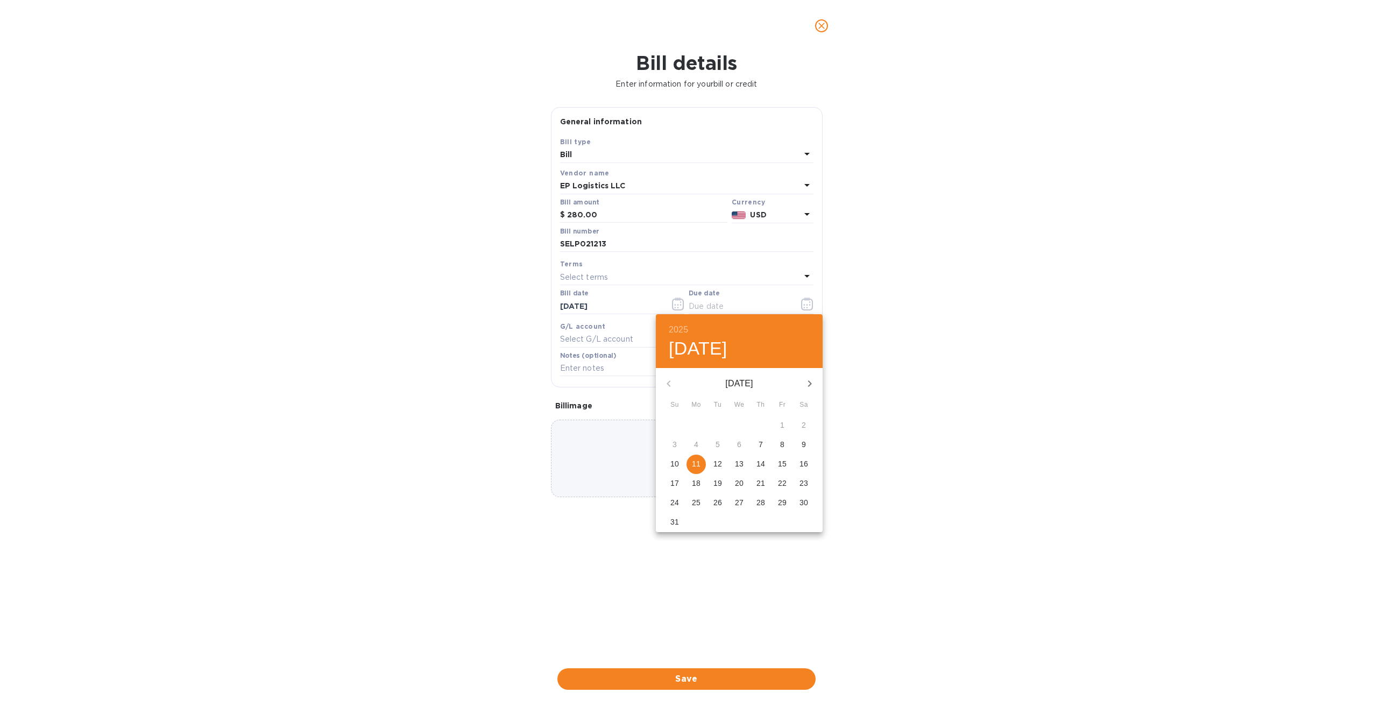
click at [696, 461] on p "11" at bounding box center [696, 463] width 9 height 11
type input "08/11/2025"
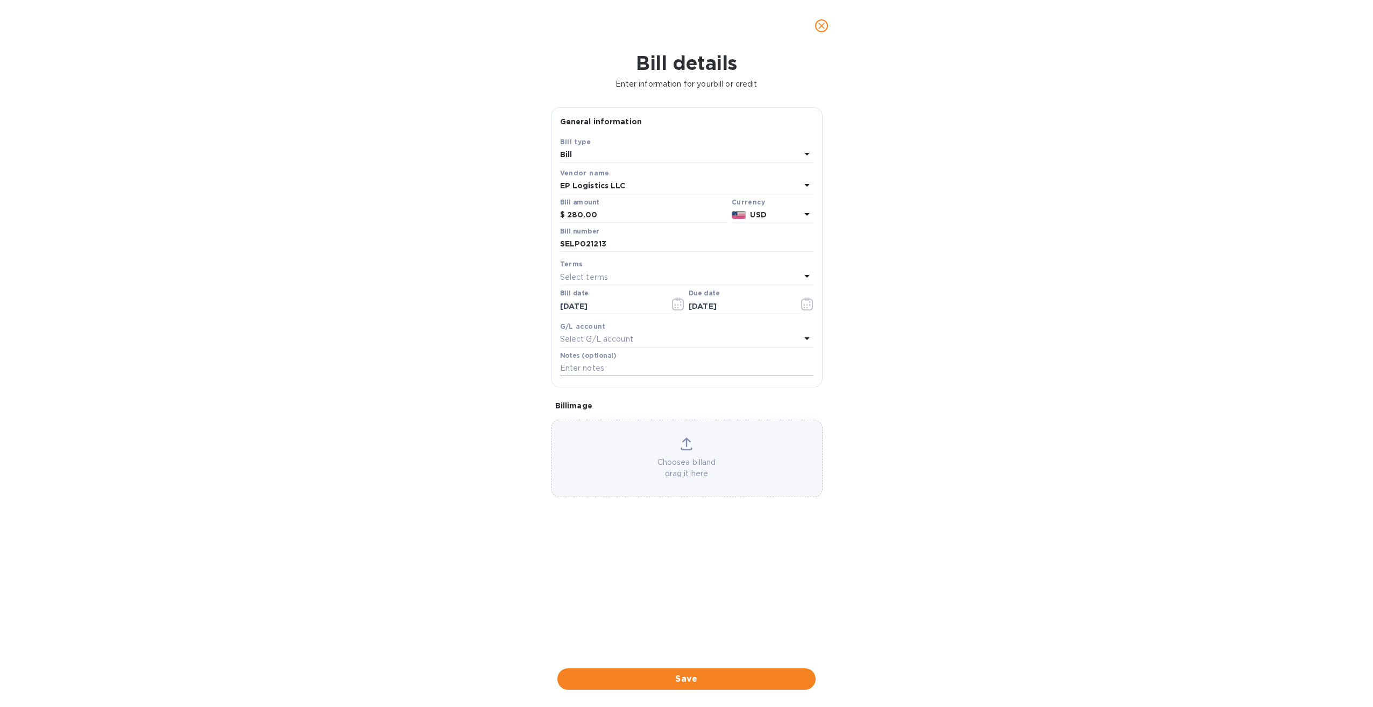
click at [612, 369] on input "text" at bounding box center [686, 368] width 253 height 16
click at [642, 369] on input "131-34964650" at bounding box center [686, 368] width 253 height 16
type input "131-34964650 / S00002938"
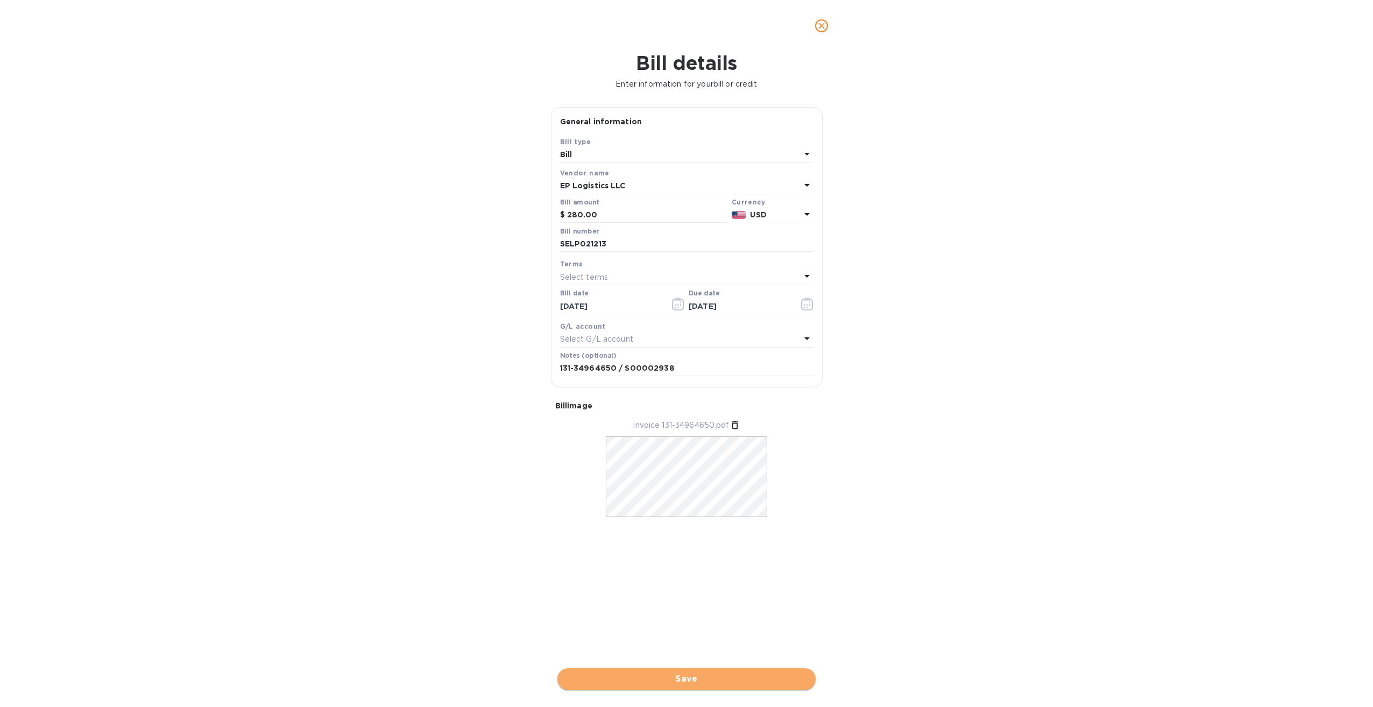
click at [697, 676] on span "Save" at bounding box center [686, 678] width 241 height 13
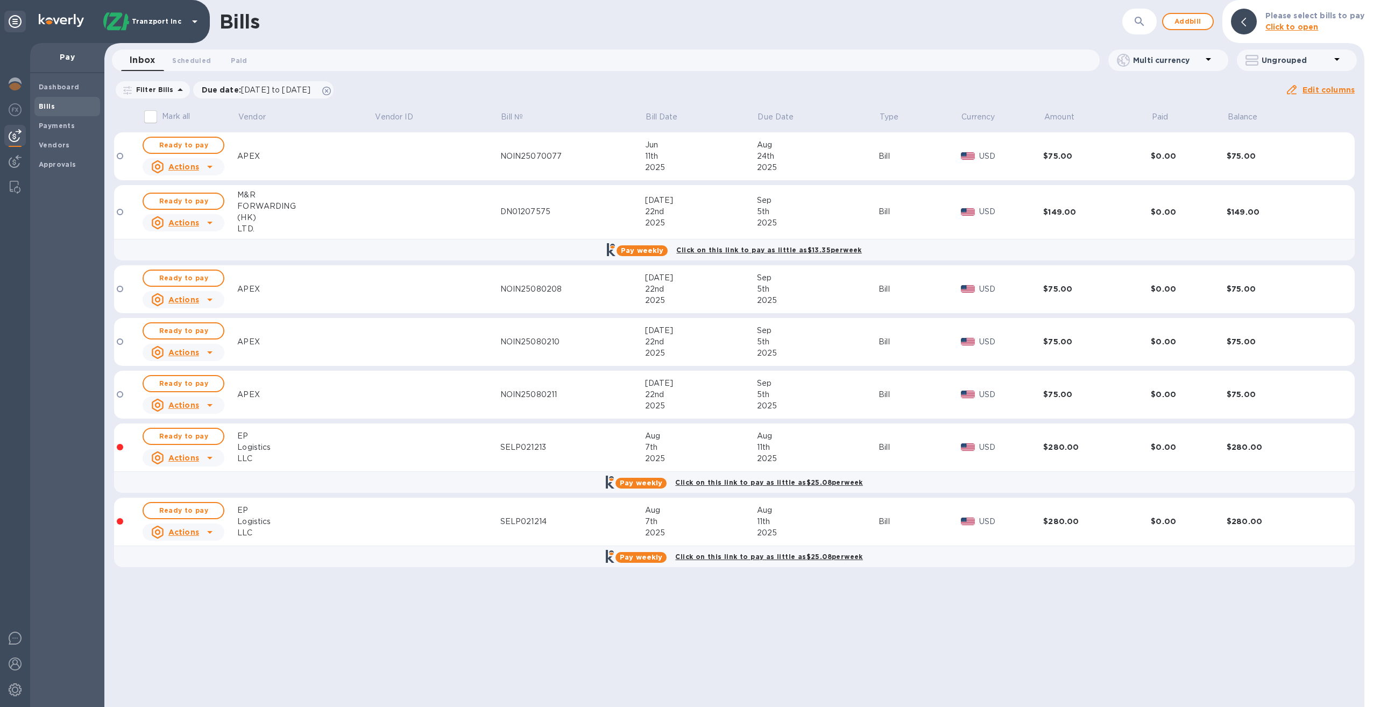
click at [195, 459] on u "Actions" at bounding box center [183, 457] width 31 height 9
click at [313, 452] on div at bounding box center [686, 353] width 1373 height 707
click at [530, 444] on div "SELP021213" at bounding box center [572, 447] width 145 height 11
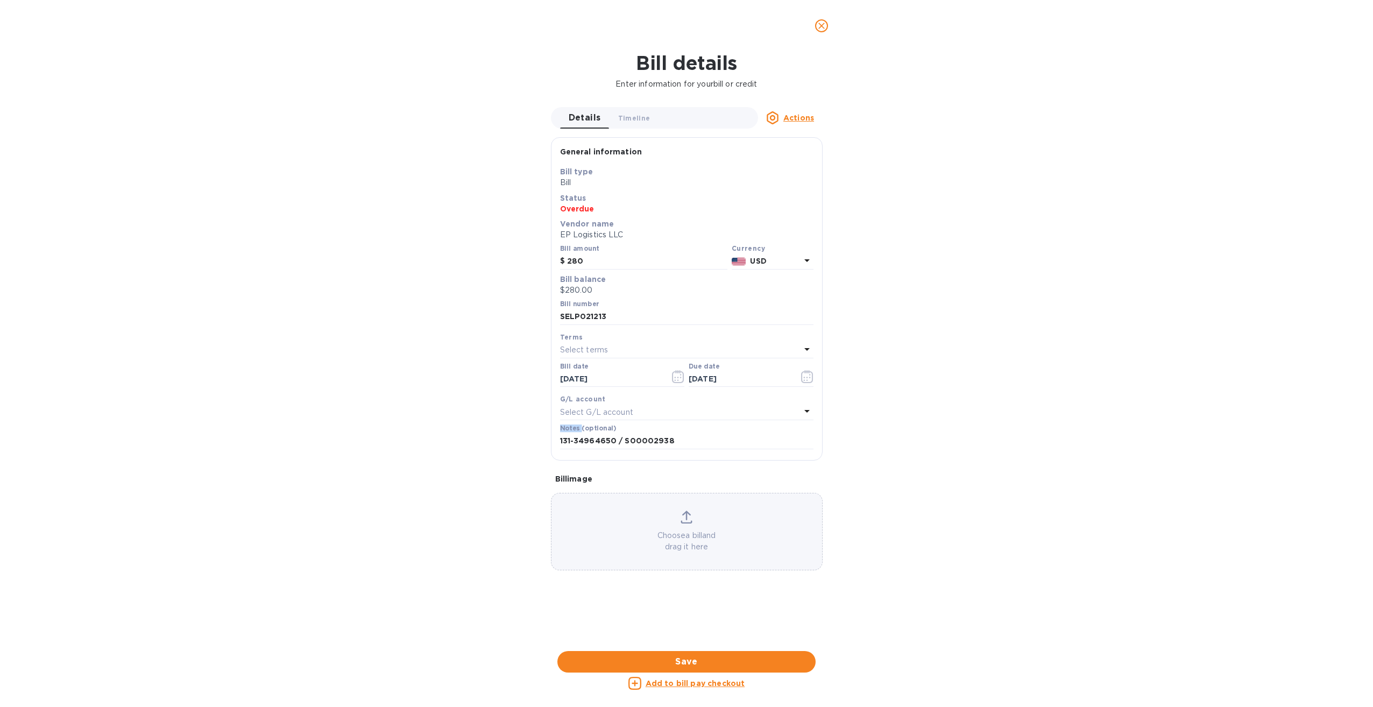
click at [530, 444] on div "Bill details Enter information for your bill or credit Details 0 Timeline 0 Act…" at bounding box center [686, 379] width 1373 height 655
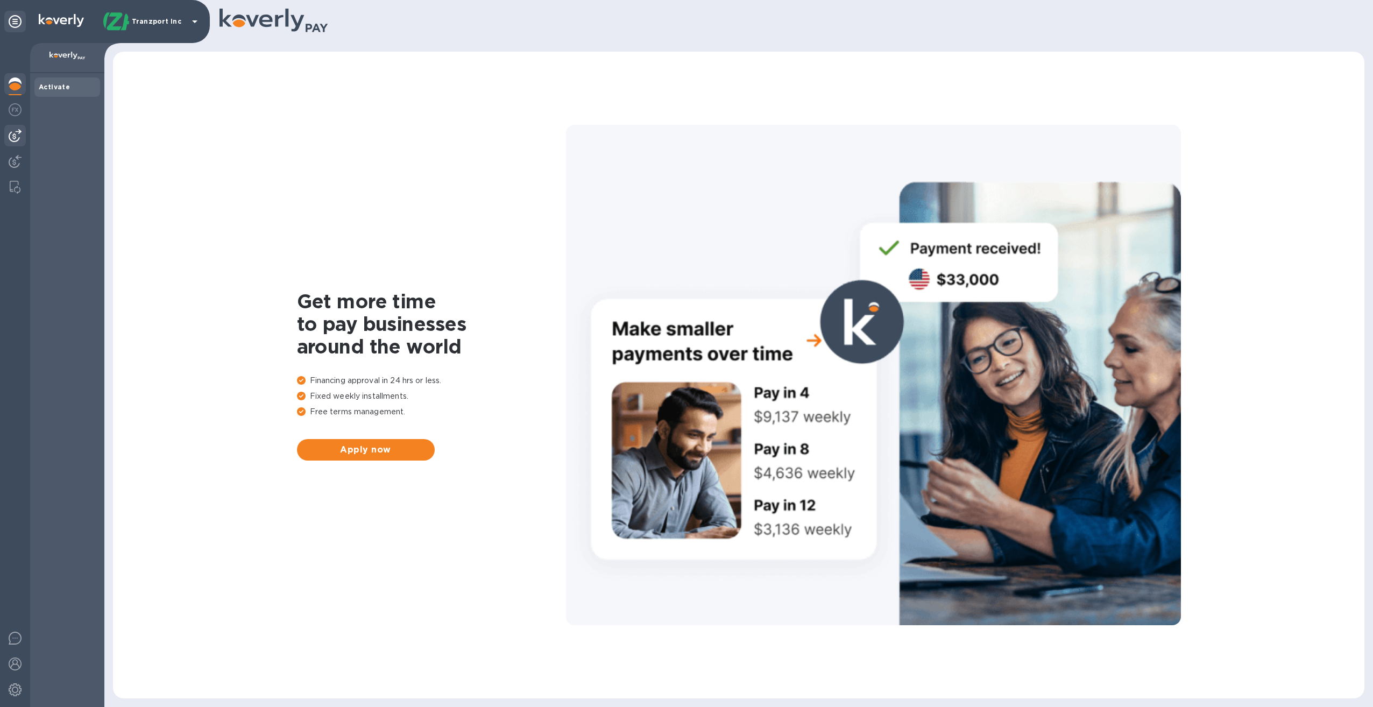
click at [15, 137] on img at bounding box center [15, 135] width 13 height 13
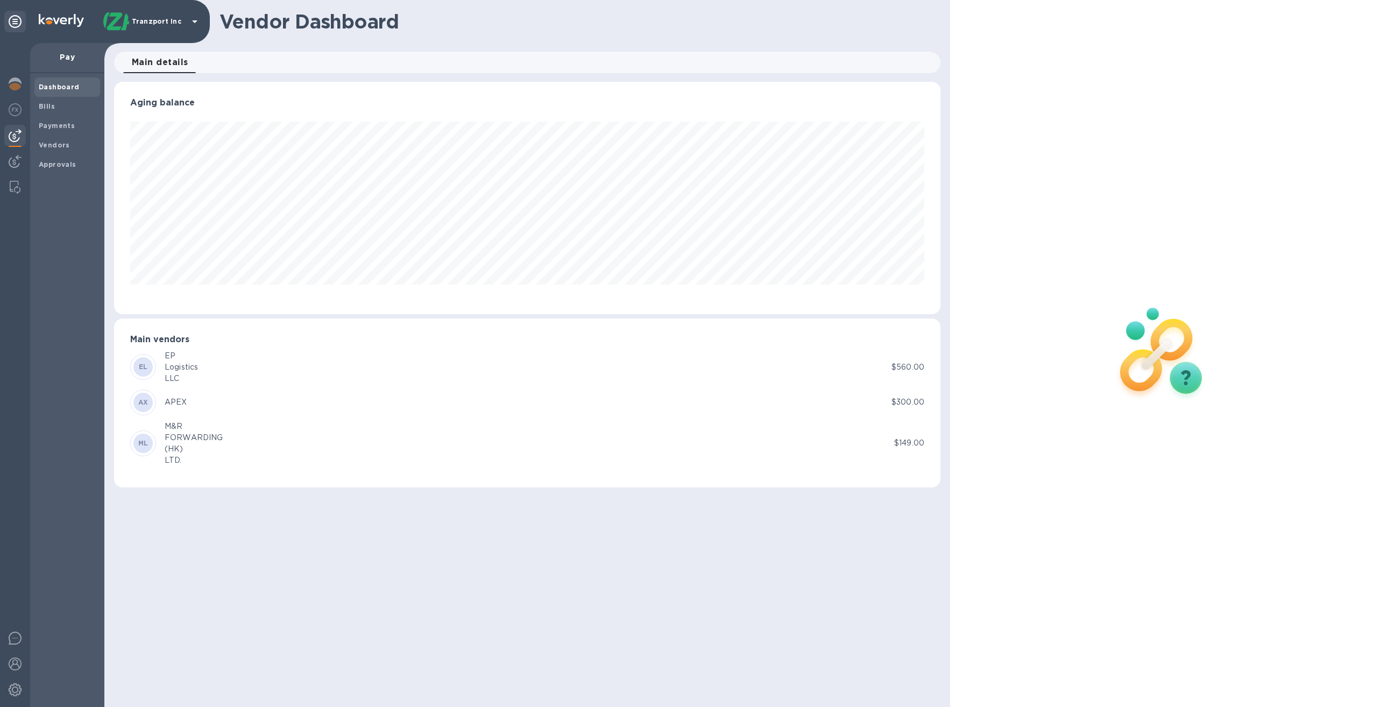
scroll to position [232, 826]
click at [13, 110] on img at bounding box center [15, 109] width 13 height 13
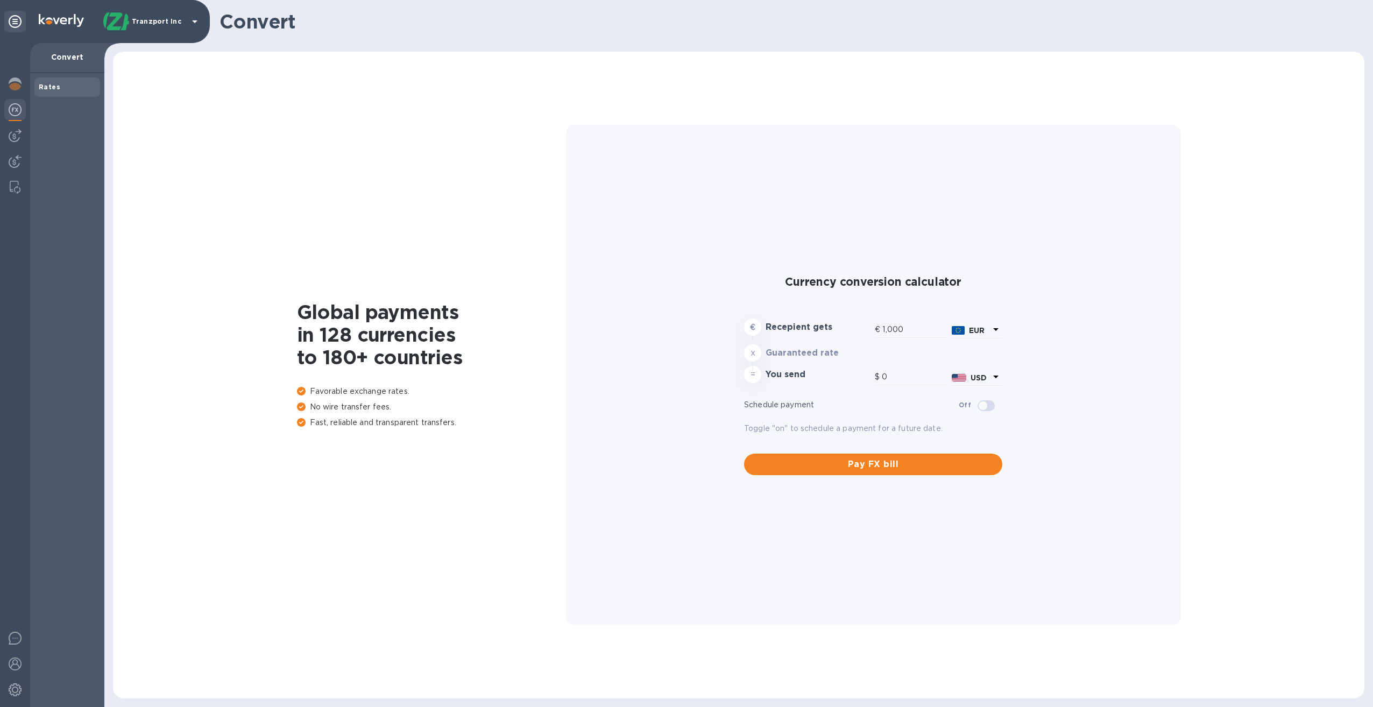
type input "1,168.62"
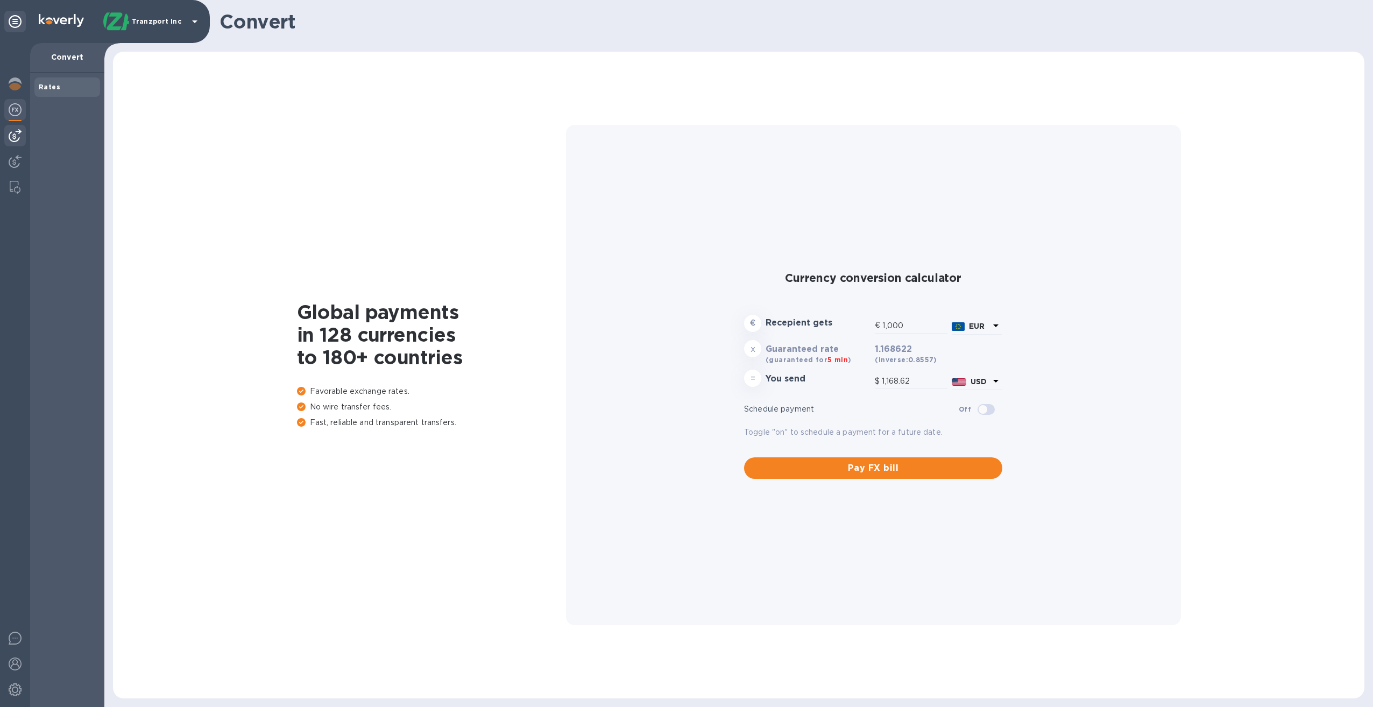
click at [18, 137] on img at bounding box center [15, 135] width 13 height 13
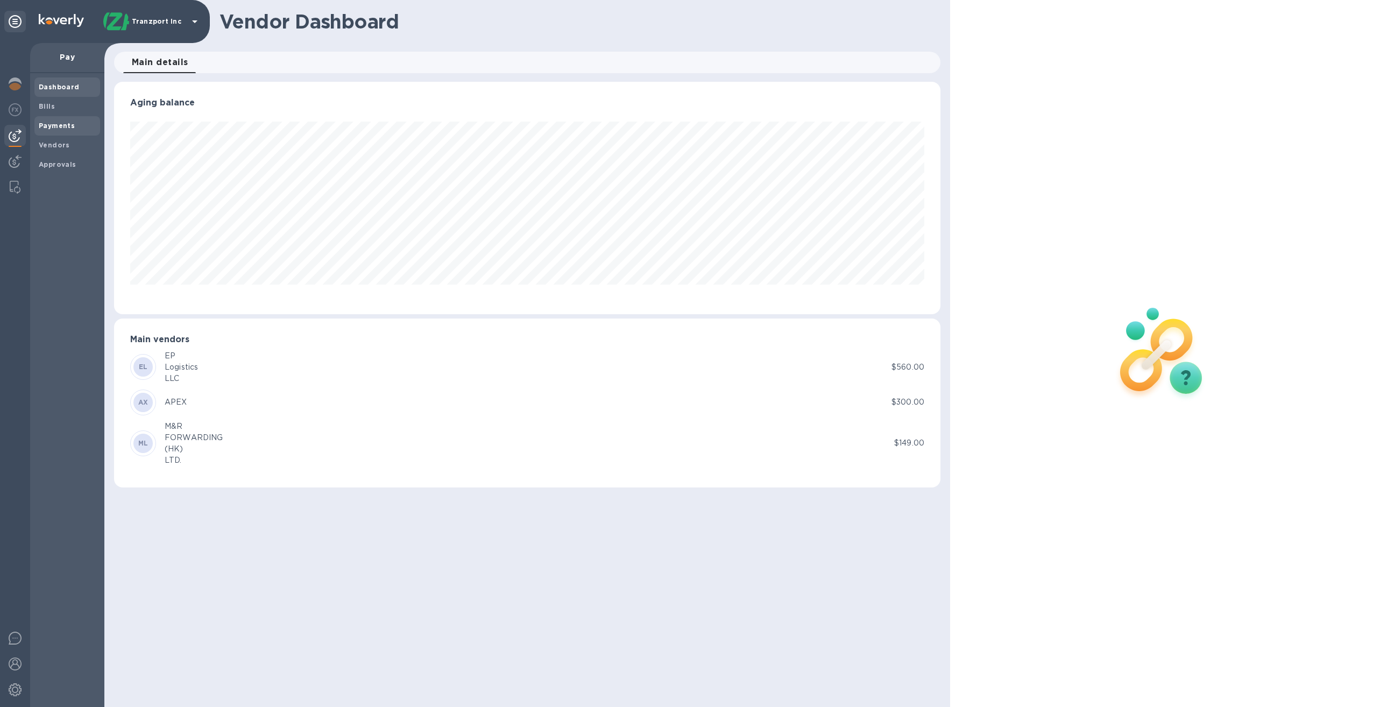
scroll to position [232, 826]
click at [61, 127] on b "Payments" at bounding box center [57, 126] width 36 height 8
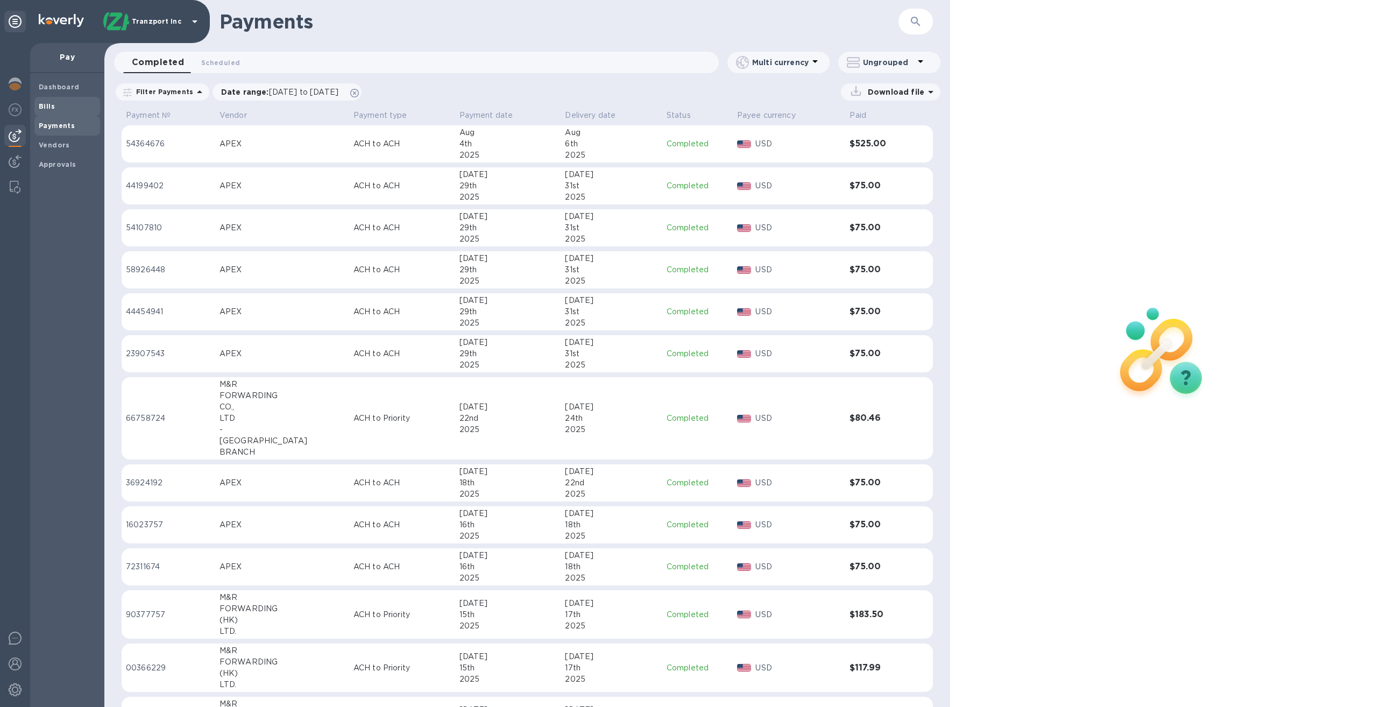
click at [58, 107] on span "Bills" at bounding box center [67, 106] width 57 height 11
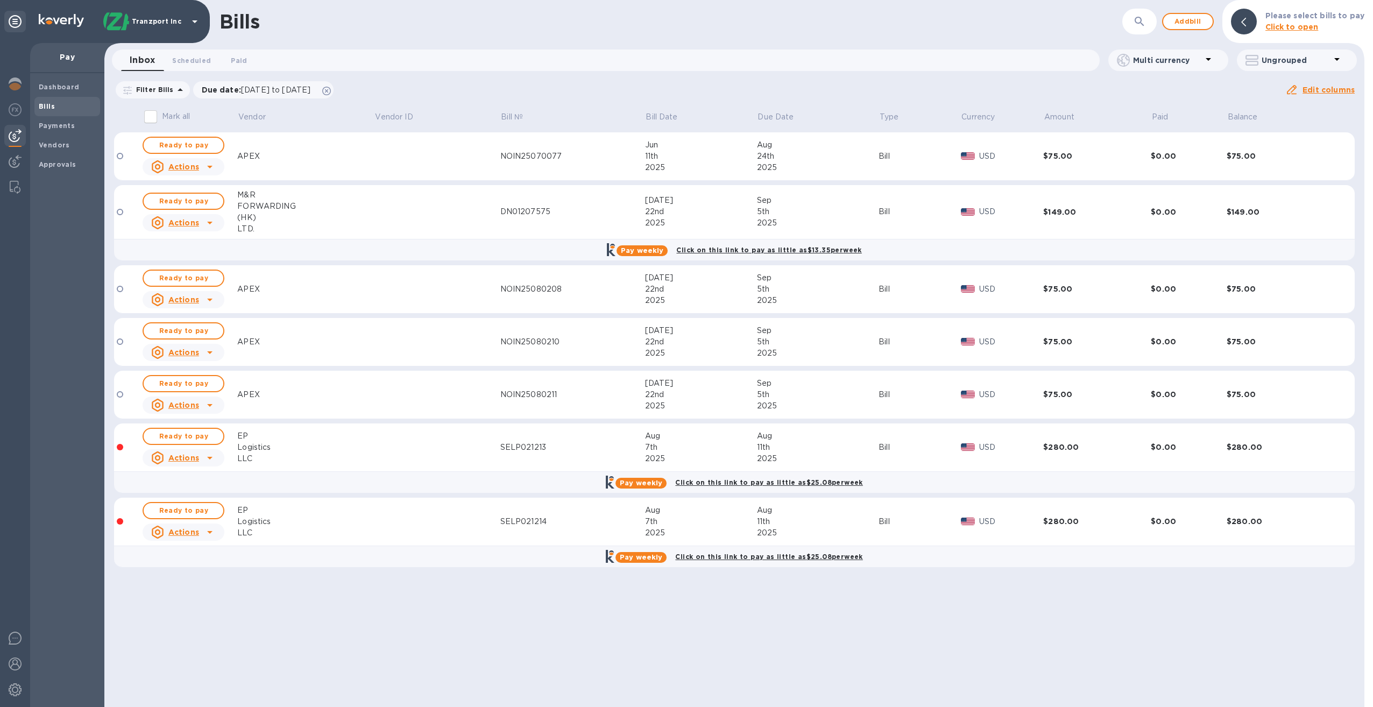
click at [366, 453] on div "LLC" at bounding box center [305, 458] width 137 height 11
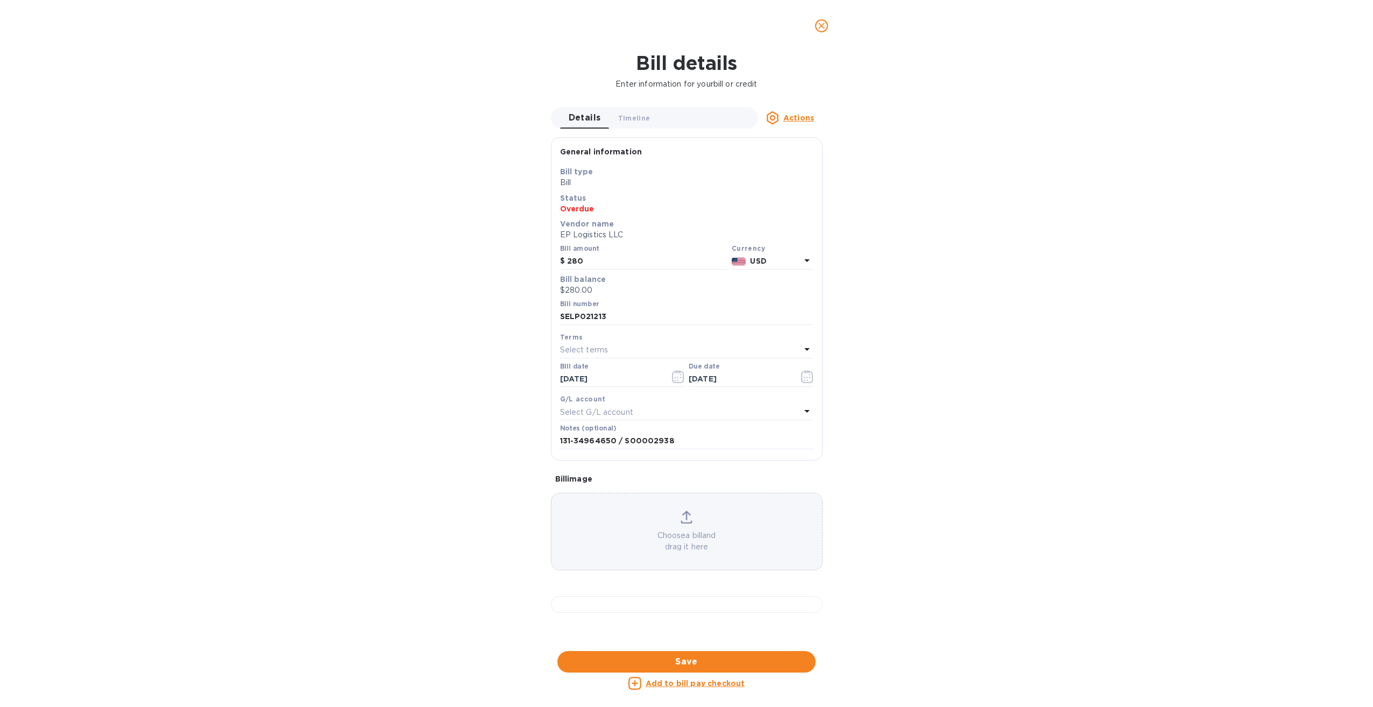
scroll to position [232, 826]
click at [824, 27] on icon "close" at bounding box center [821, 25] width 11 height 11
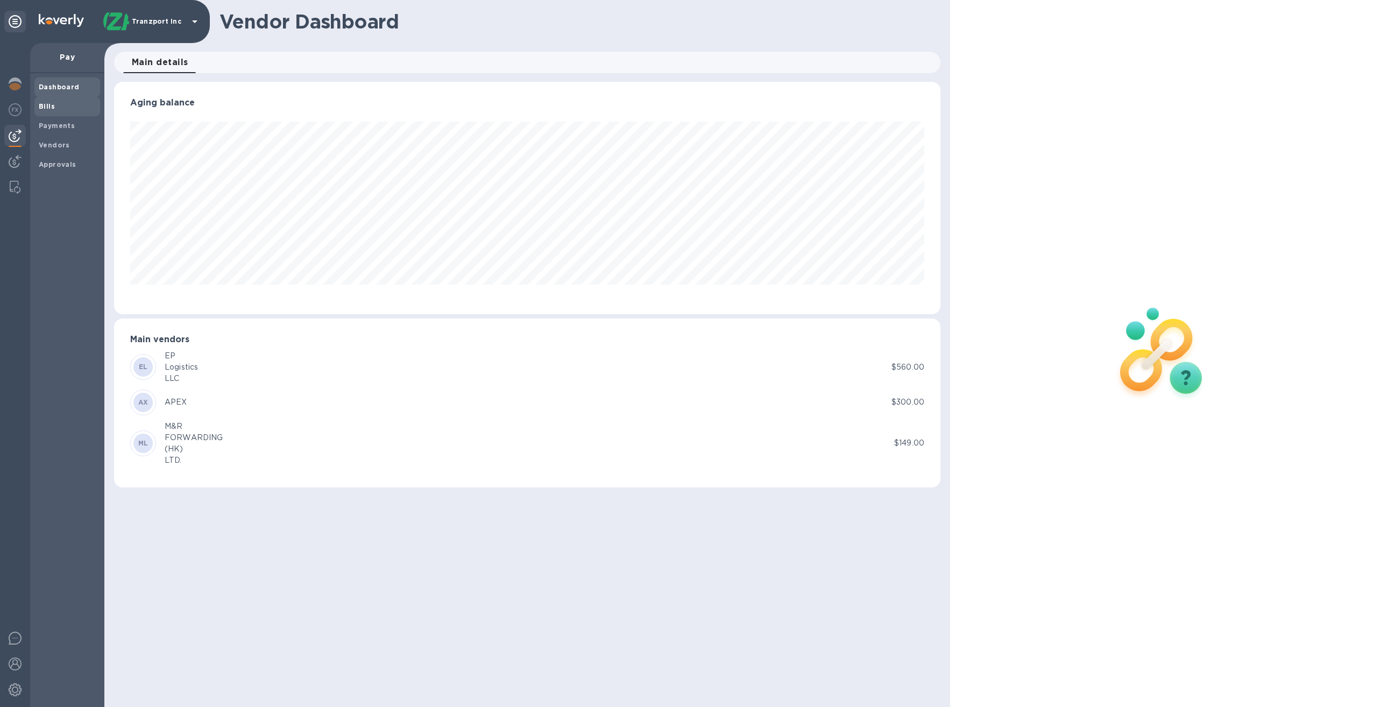
click at [47, 110] on b "Bills" at bounding box center [47, 106] width 16 height 8
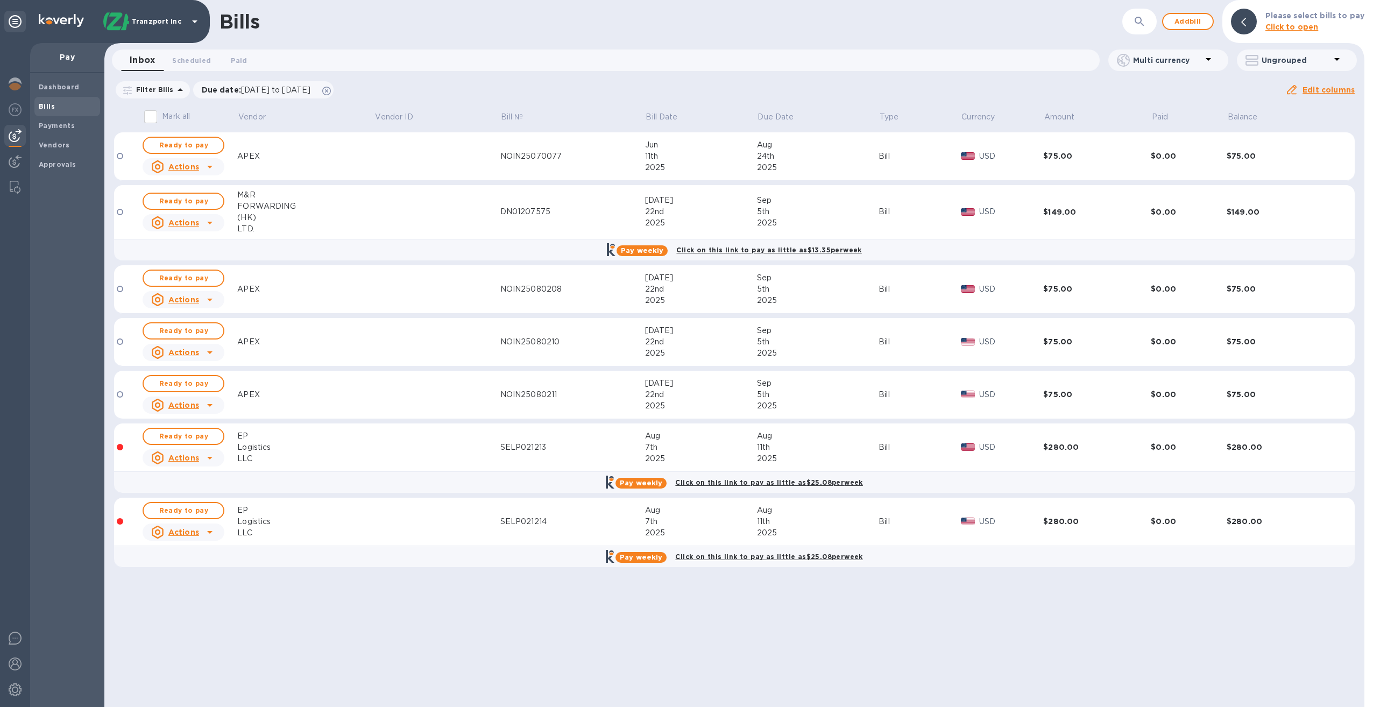
click at [302, 527] on div "LLC" at bounding box center [305, 532] width 137 height 11
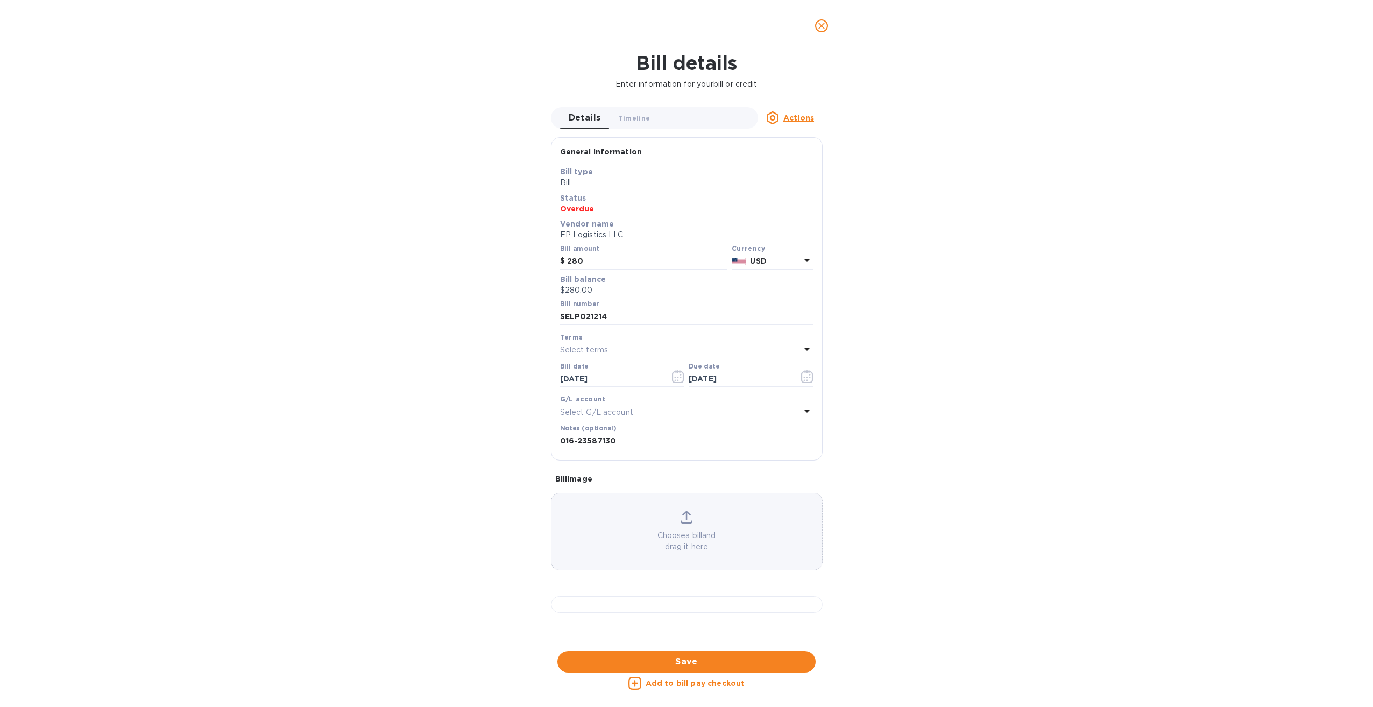
click at [635, 438] on input "016-23587130" at bounding box center [686, 441] width 253 height 16
type input "016-23587130 / S00002855"
click at [692, 659] on span "Save" at bounding box center [686, 661] width 241 height 13
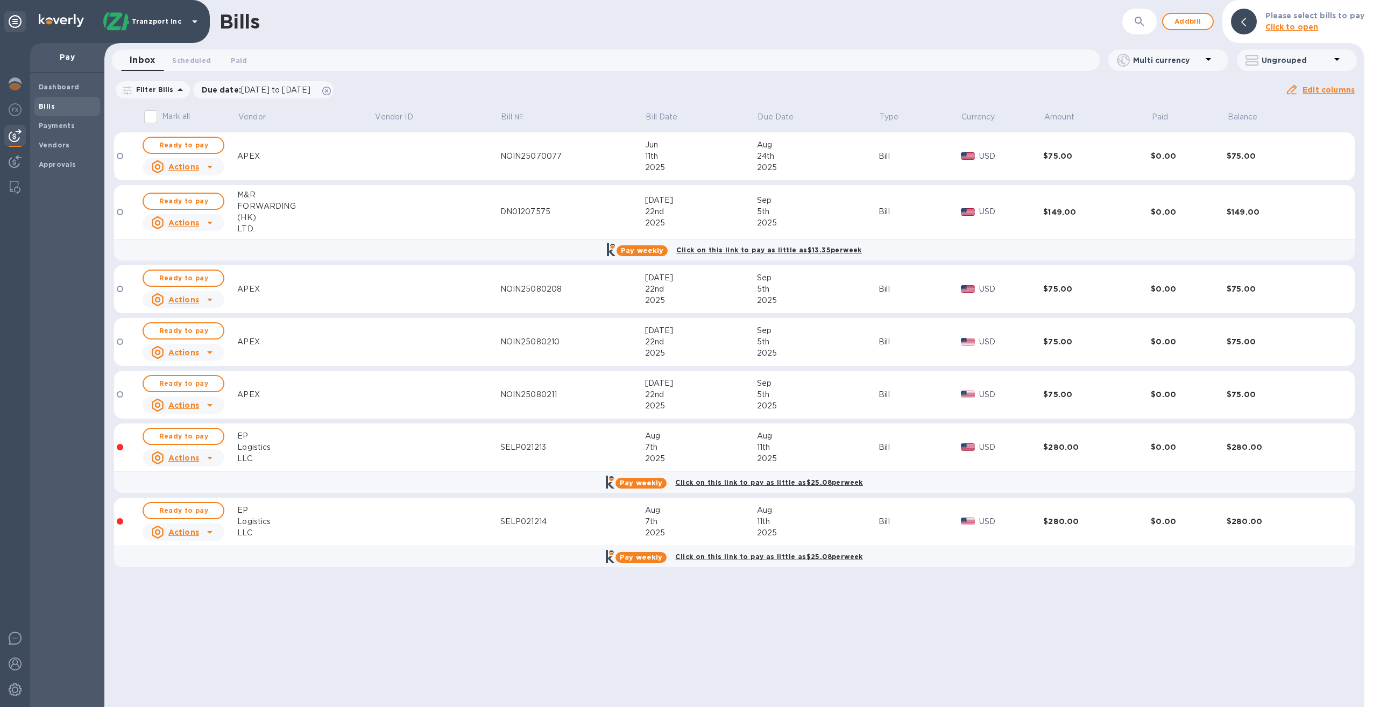
click at [49, 105] on b "Bills" at bounding box center [47, 106] width 16 height 8
click at [1200, 24] on span "Add bill" at bounding box center [1188, 21] width 32 height 13
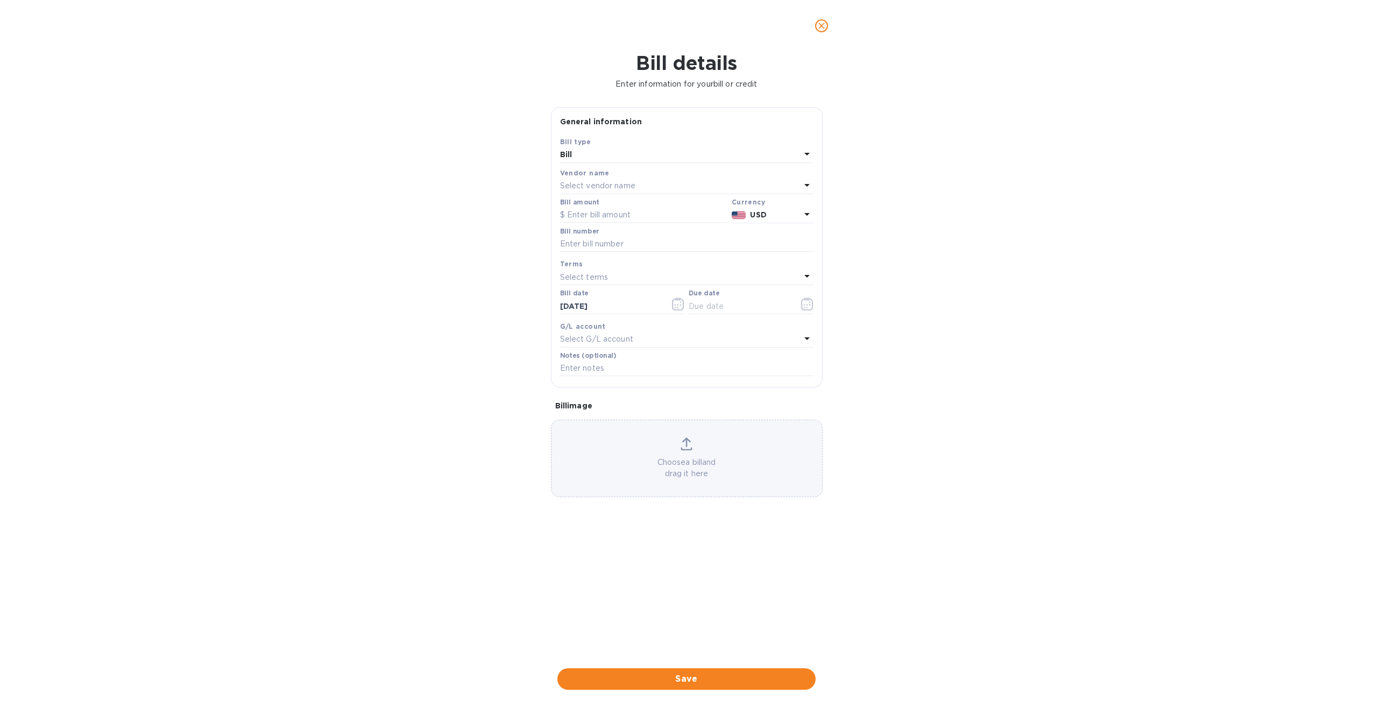
click at [644, 180] on div "Select vendor name" at bounding box center [680, 186] width 240 height 15
click at [627, 266] on p "EP Logistics LLC" at bounding box center [683, 266] width 228 height 11
click at [611, 215] on input "text" at bounding box center [643, 215] width 167 height 16
type input "280.00"
click at [610, 246] on input "text" at bounding box center [686, 244] width 253 height 16
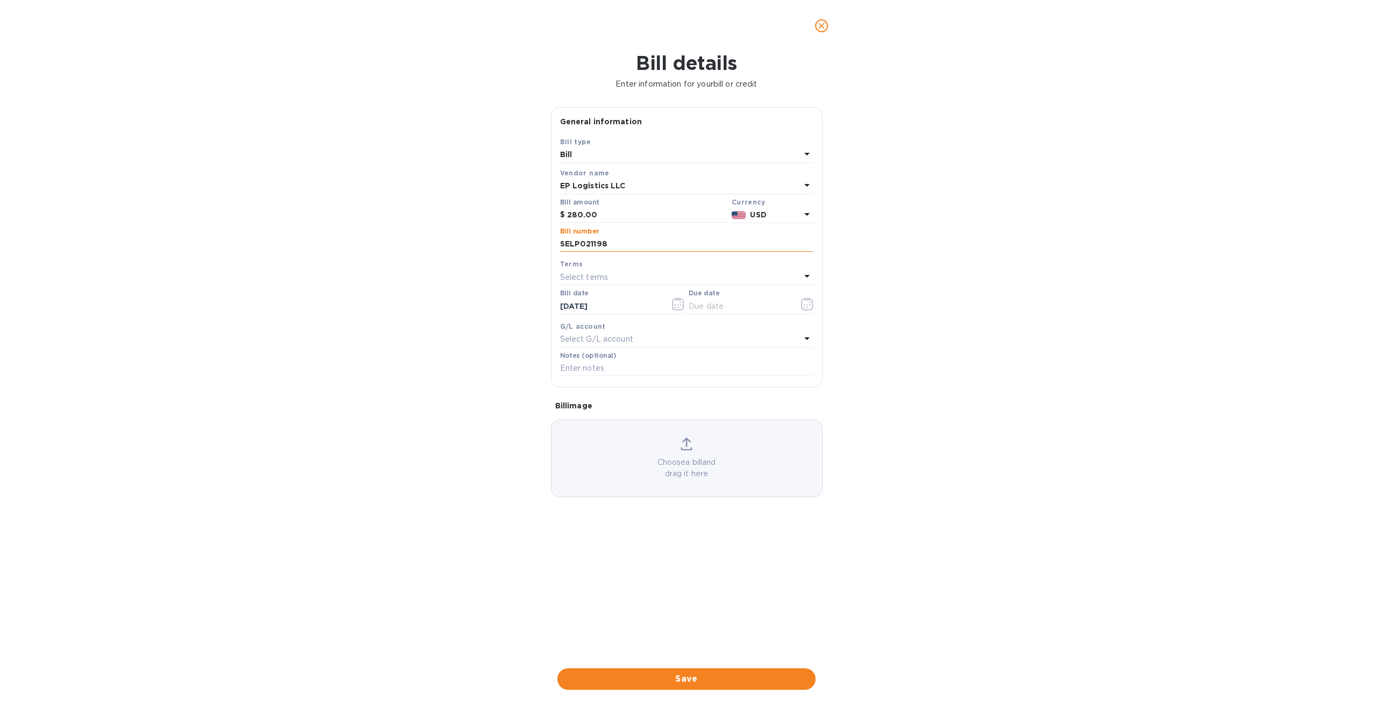
type input "SELP021198"
click at [599, 275] on p "Select terms" at bounding box center [584, 277] width 48 height 11
click at [594, 338] on p "NET 30" at bounding box center [683, 338] width 228 height 11
type input "09/10/2025"
click at [679, 306] on icon "button" at bounding box center [678, 303] width 12 height 13
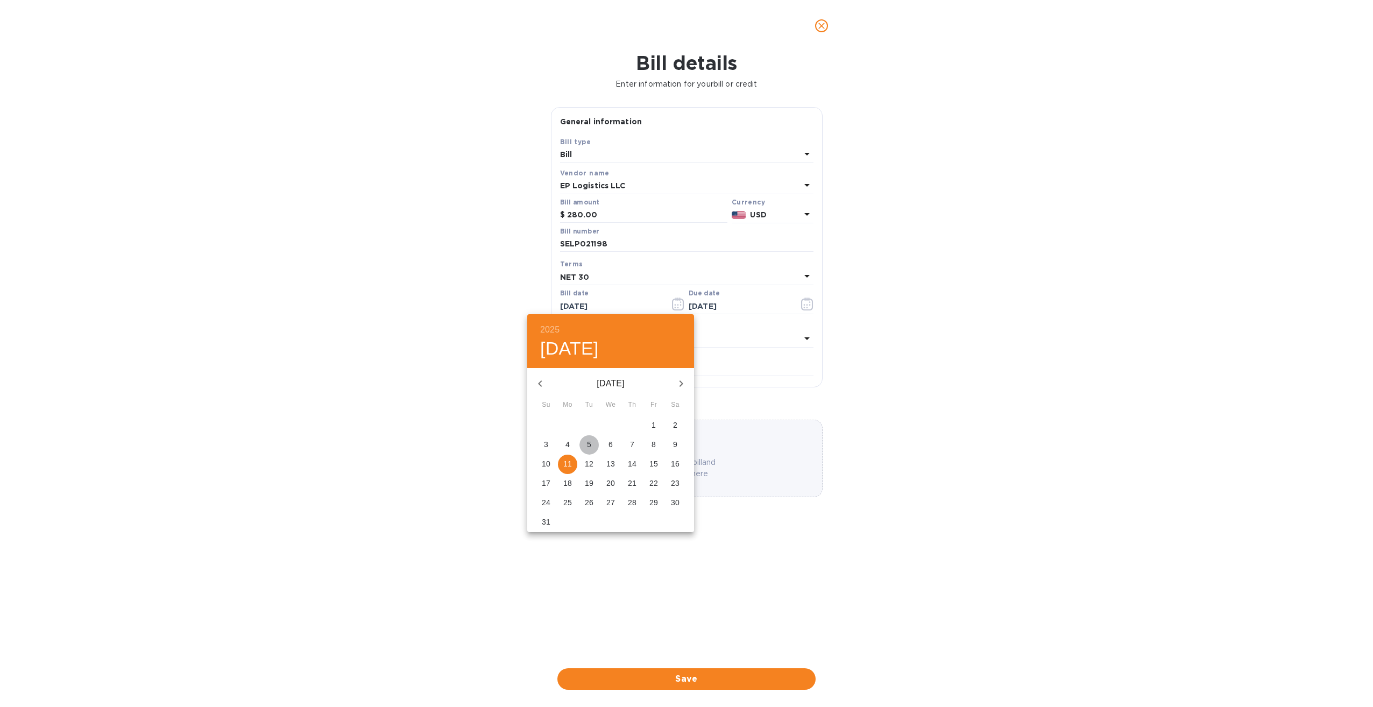
click at [592, 443] on span "5" at bounding box center [588, 444] width 19 height 11
type input "08/05/2025"
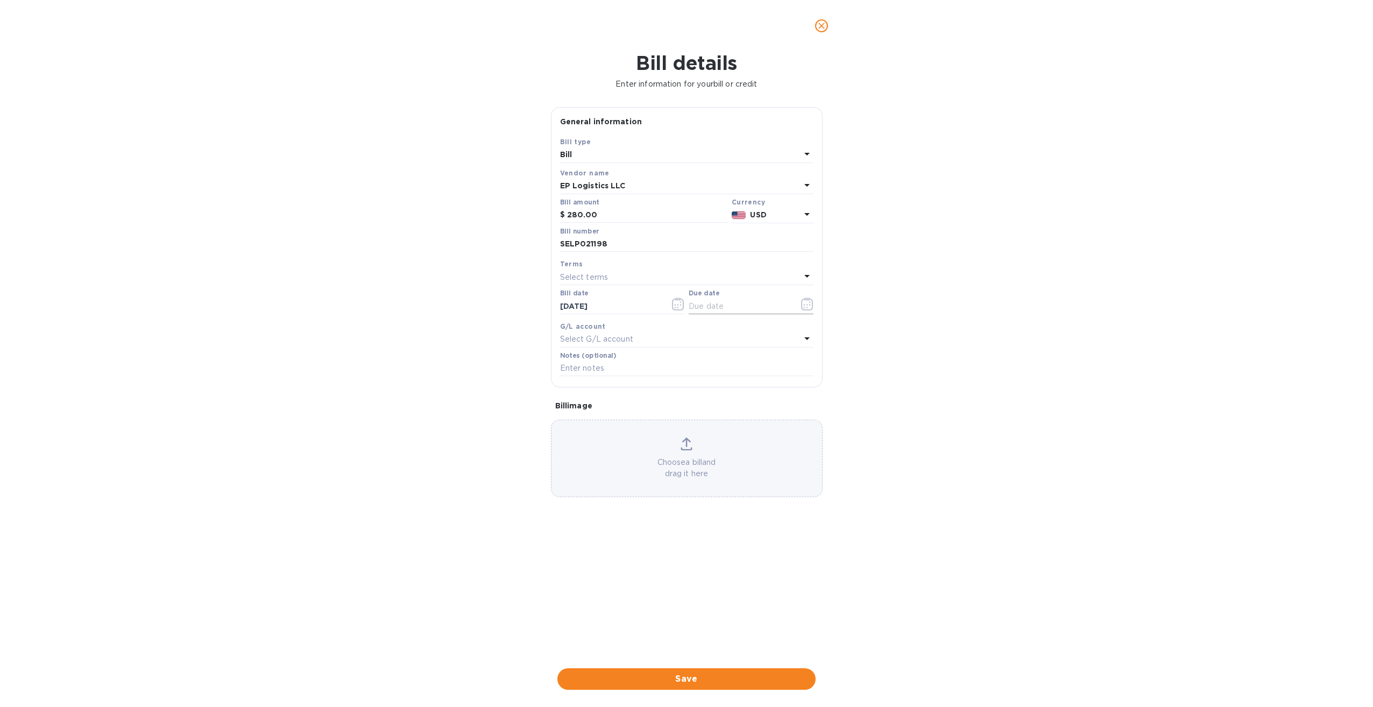
click at [808, 303] on icon "button" at bounding box center [807, 303] width 12 height 13
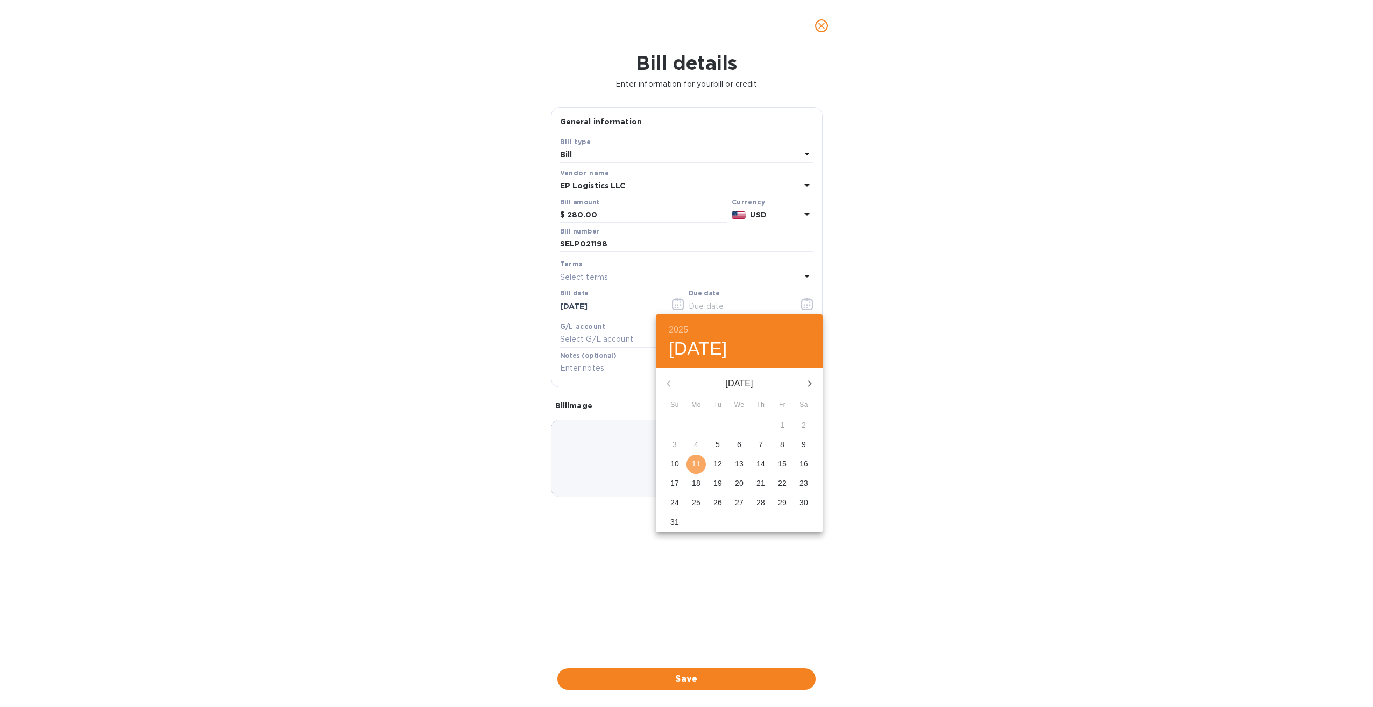
click at [700, 463] on span "11" at bounding box center [695, 463] width 19 height 11
type input "08/11/2025"
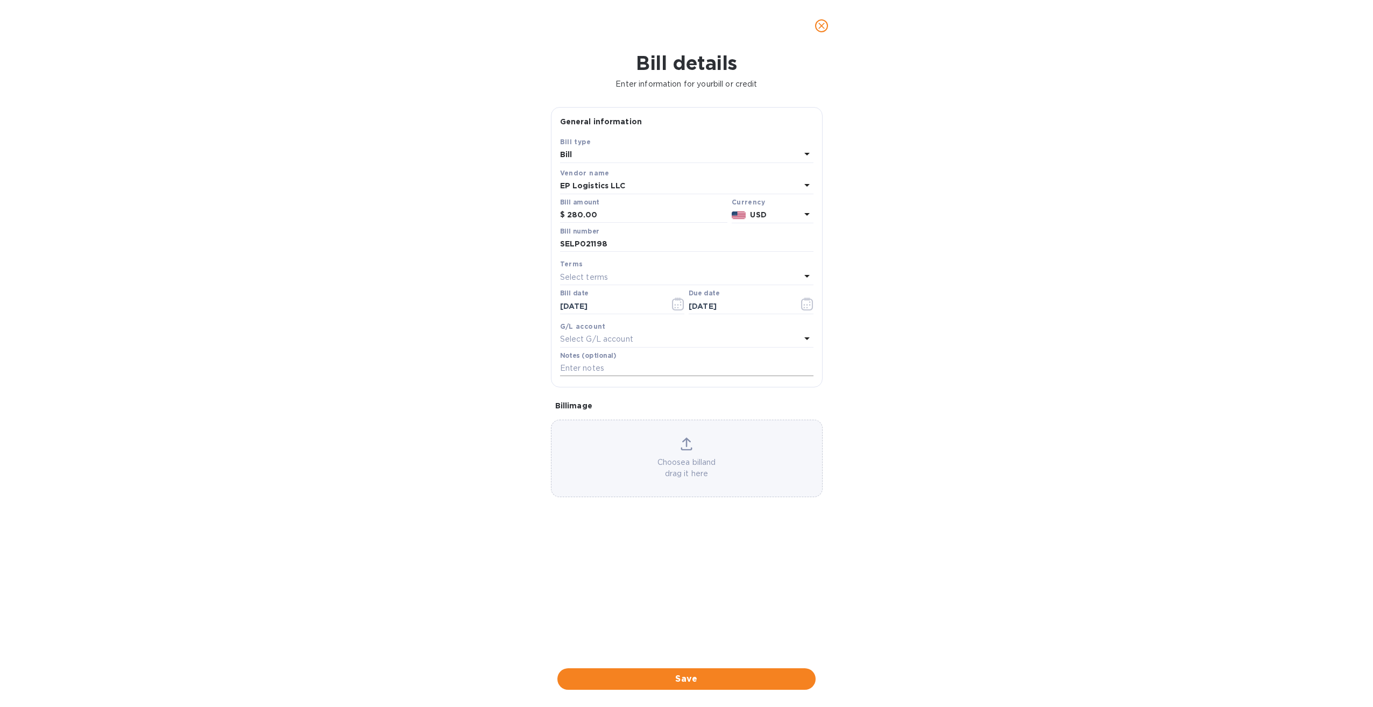
click at [594, 367] on input "text" at bounding box center [686, 368] width 253 height 16
click at [619, 368] on input "131-05105074" at bounding box center [686, 368] width 253 height 16
type input "131-05105074 / S00002899"
click at [704, 678] on span "Save" at bounding box center [686, 678] width 241 height 13
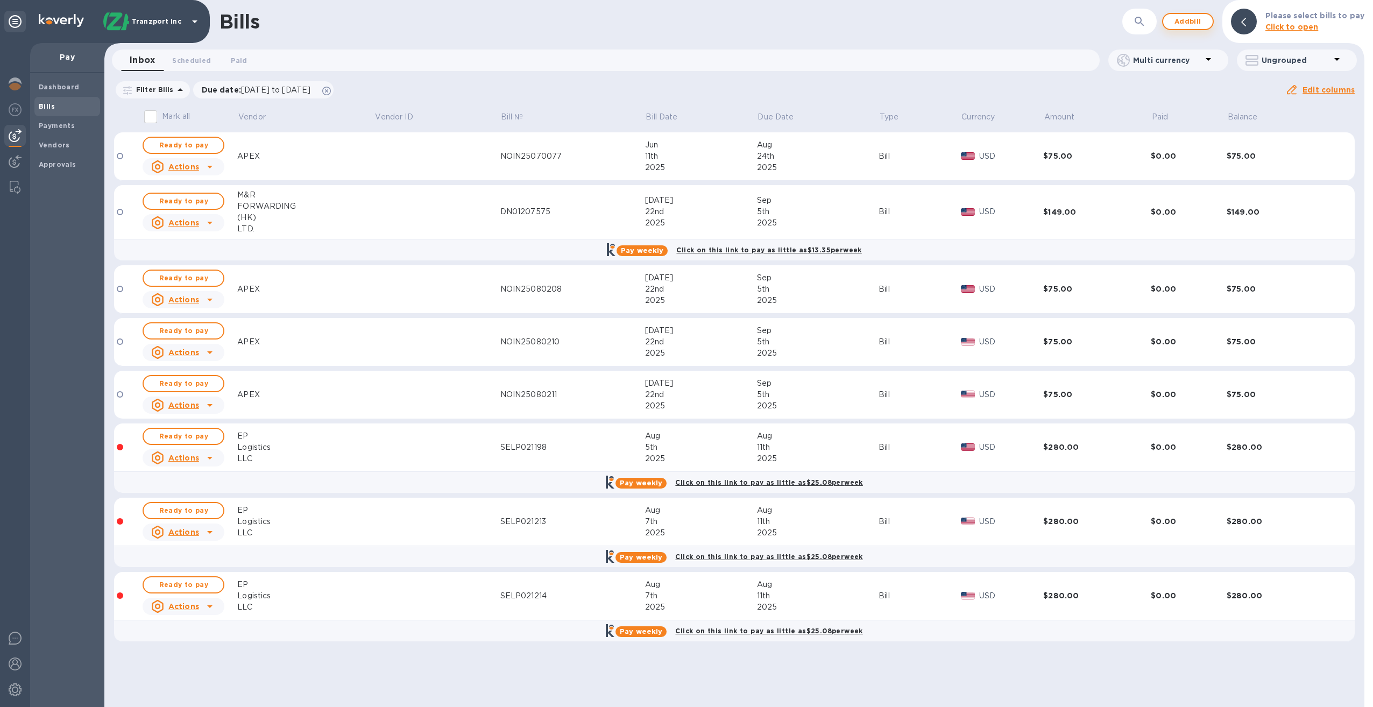
click at [1197, 18] on span "Add bill" at bounding box center [1188, 21] width 32 height 13
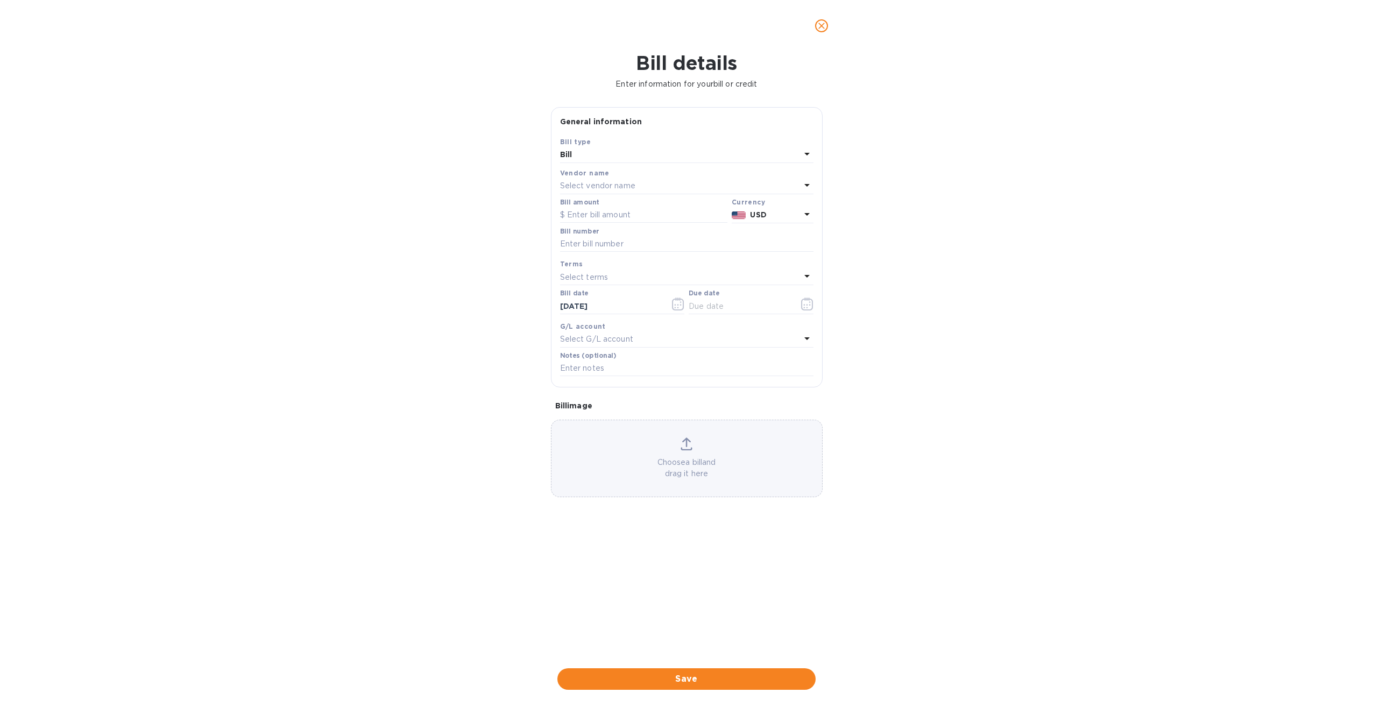
click at [637, 185] on div "Select vendor name" at bounding box center [680, 186] width 240 height 15
click at [628, 269] on p "EP Logistics LLC" at bounding box center [683, 266] width 228 height 11
click at [621, 213] on input "text" at bounding box center [643, 215] width 167 height 16
type input "280"
click at [608, 246] on input "text" at bounding box center [686, 244] width 253 height 16
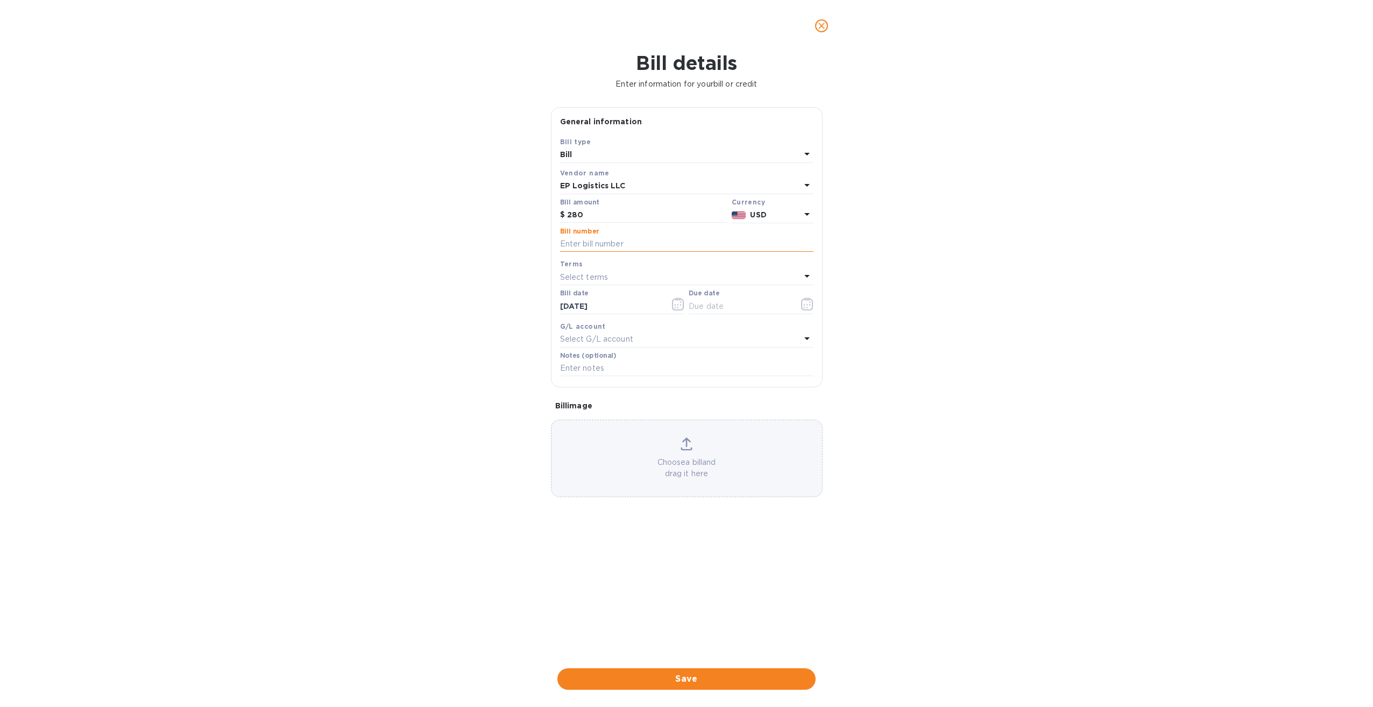
click at [599, 244] on input "text" at bounding box center [686, 244] width 253 height 16
paste input "SELP021176"
type input "SELP021176"
click at [605, 276] on p "Select terms" at bounding box center [584, 277] width 48 height 11
click at [604, 338] on p "NET 30" at bounding box center [683, 338] width 228 height 11
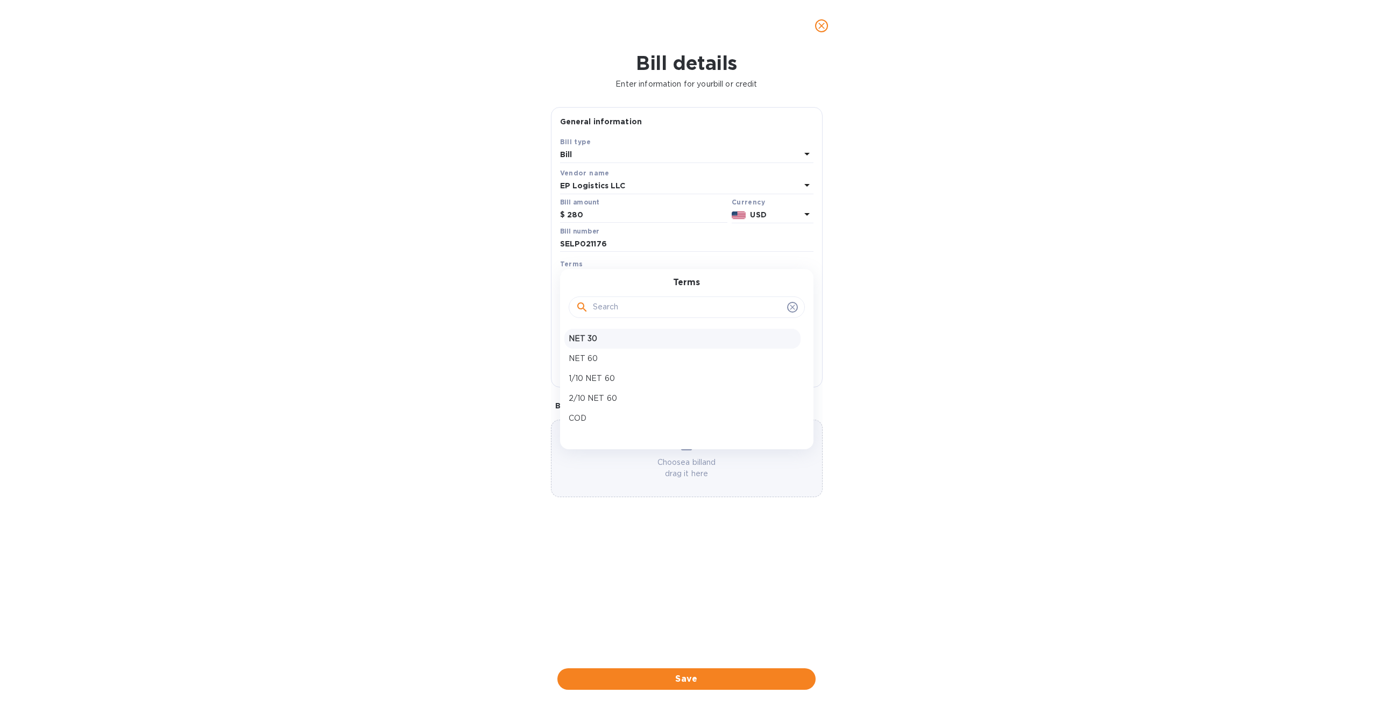
type input "09/10/2025"
click at [676, 302] on icon "button" at bounding box center [678, 303] width 12 height 13
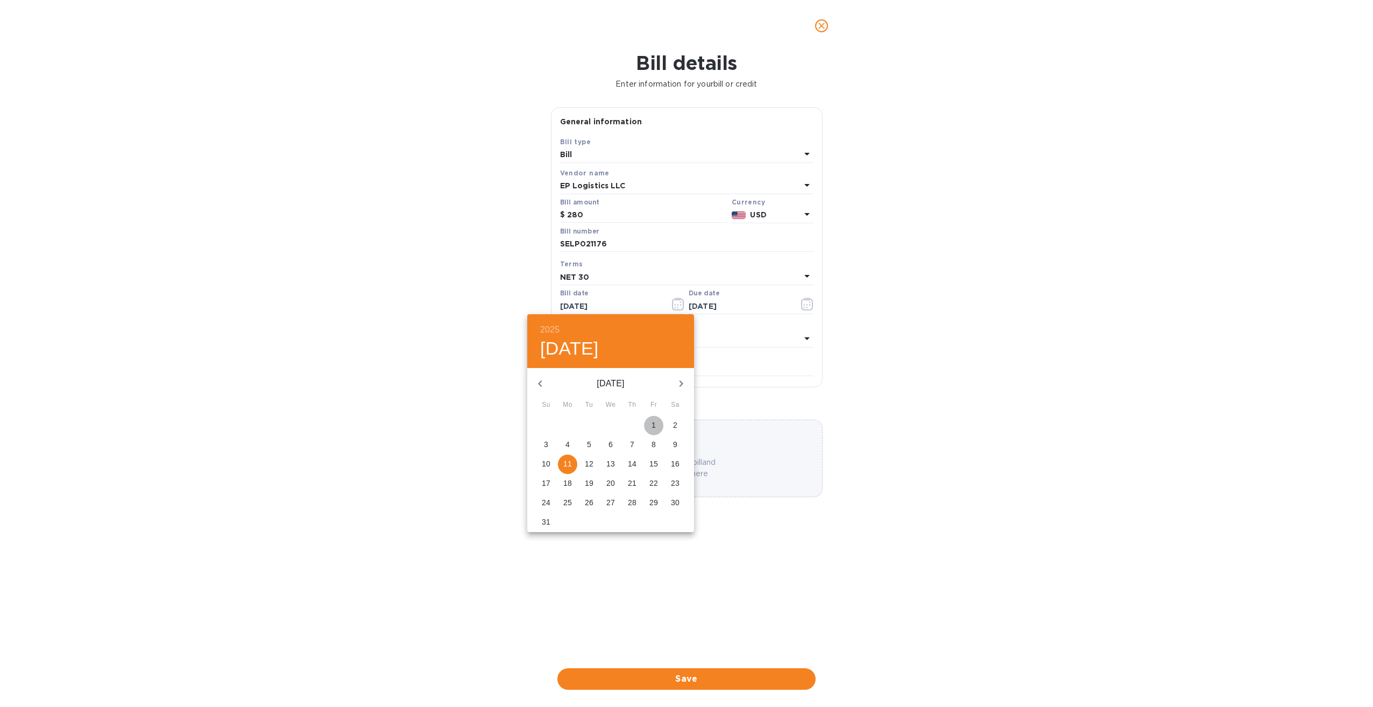
click at [655, 423] on p "1" at bounding box center [653, 425] width 4 height 11
type input "08/01/2025"
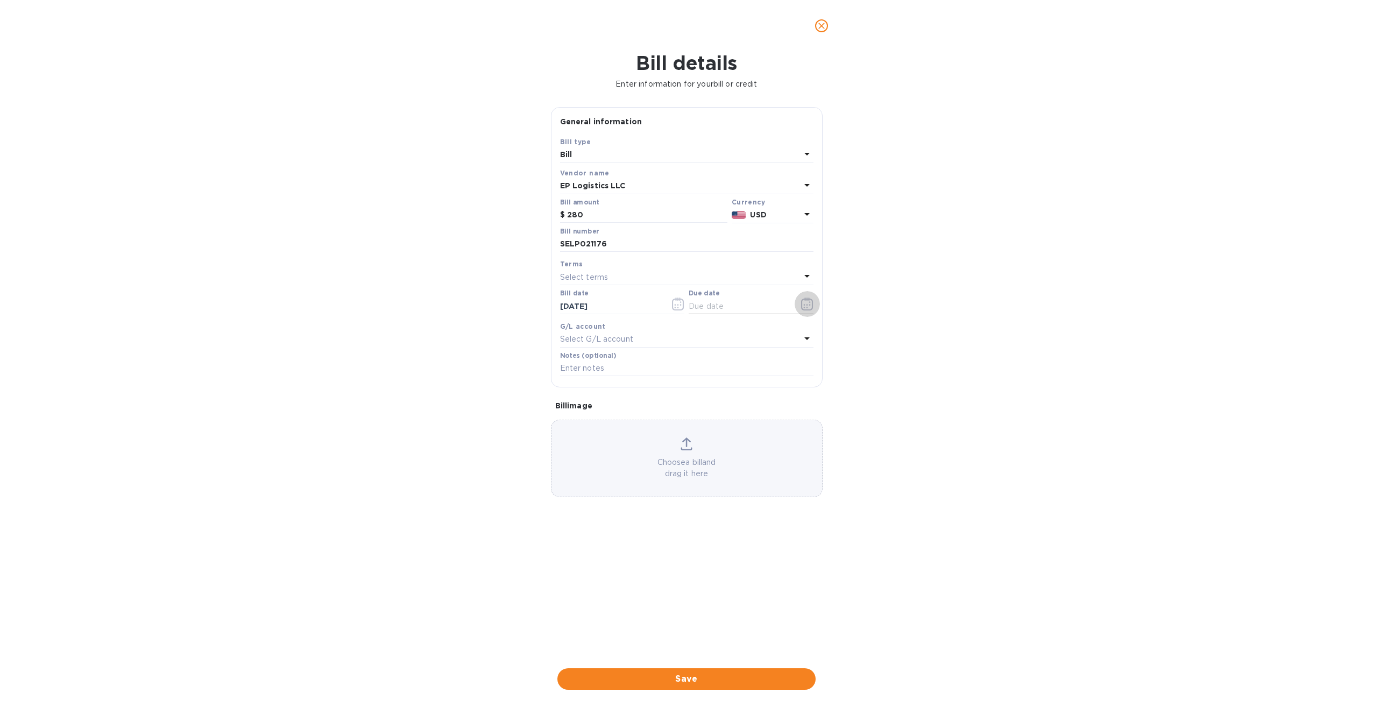
click at [809, 304] on icon "button" at bounding box center [809, 305] width 2 height 2
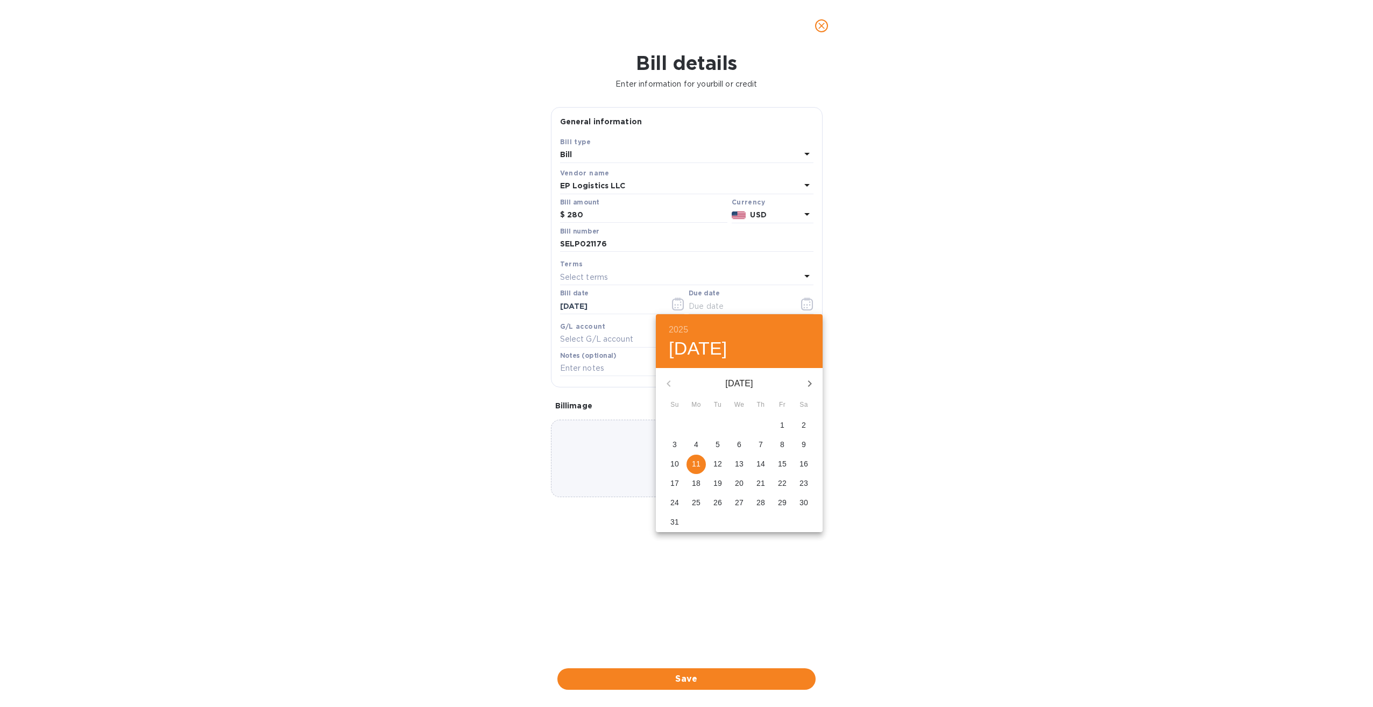
click at [701, 460] on span "11" at bounding box center [695, 463] width 19 height 11
type input "08/11/2025"
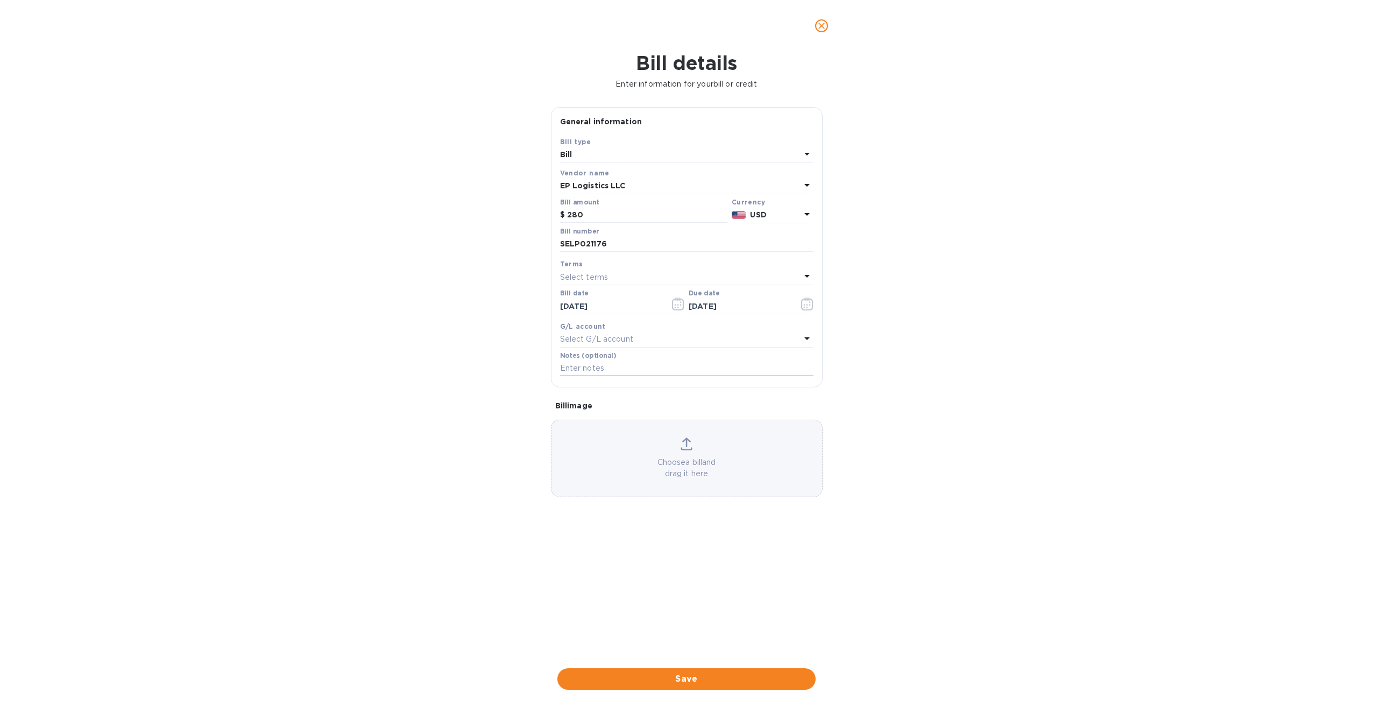
click at [606, 370] on input "text" at bounding box center [686, 368] width 253 height 16
click at [634, 368] on input "001-14369703" at bounding box center [686, 368] width 253 height 16
click at [662, 372] on input "001-14369703 / S0000" at bounding box center [686, 368] width 253 height 16
type input "001-14369703 / S00002926"
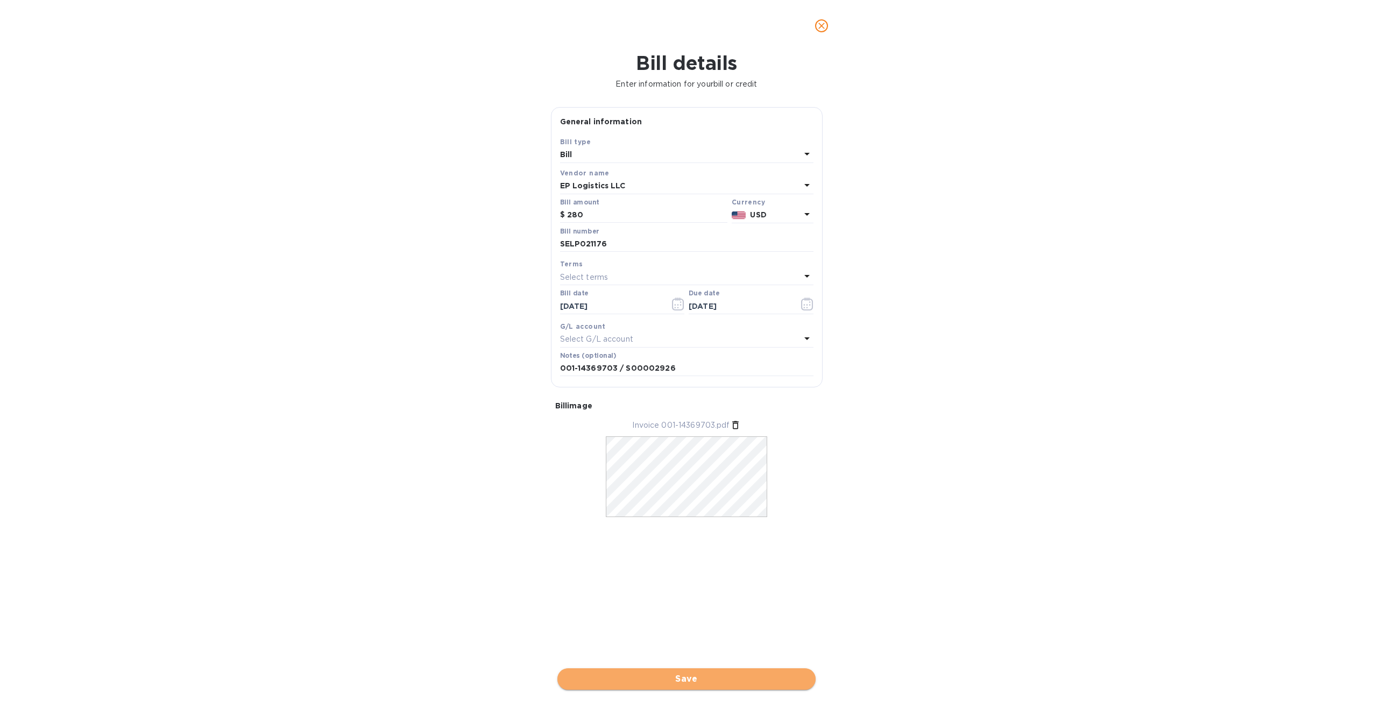
click at [708, 678] on span "Save" at bounding box center [686, 678] width 241 height 13
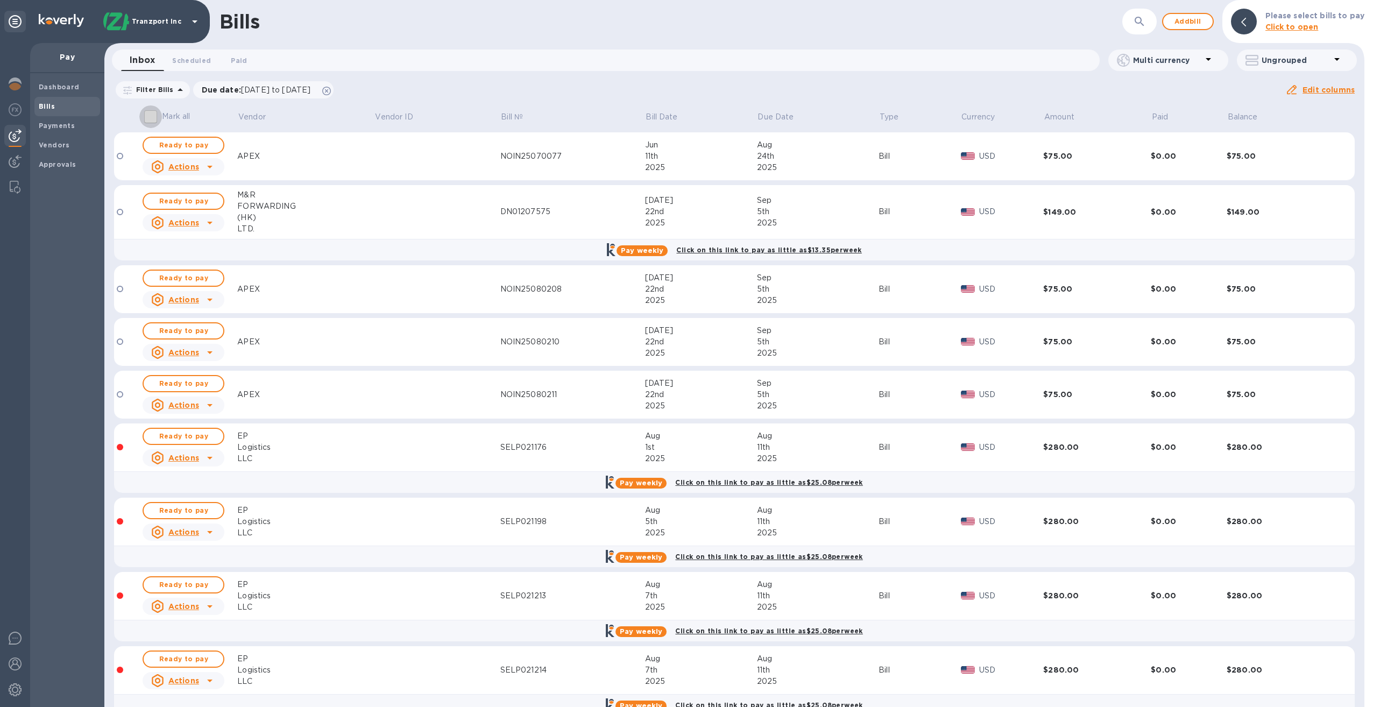
click at [155, 115] on input "Mark all" at bounding box center [150, 116] width 23 height 23
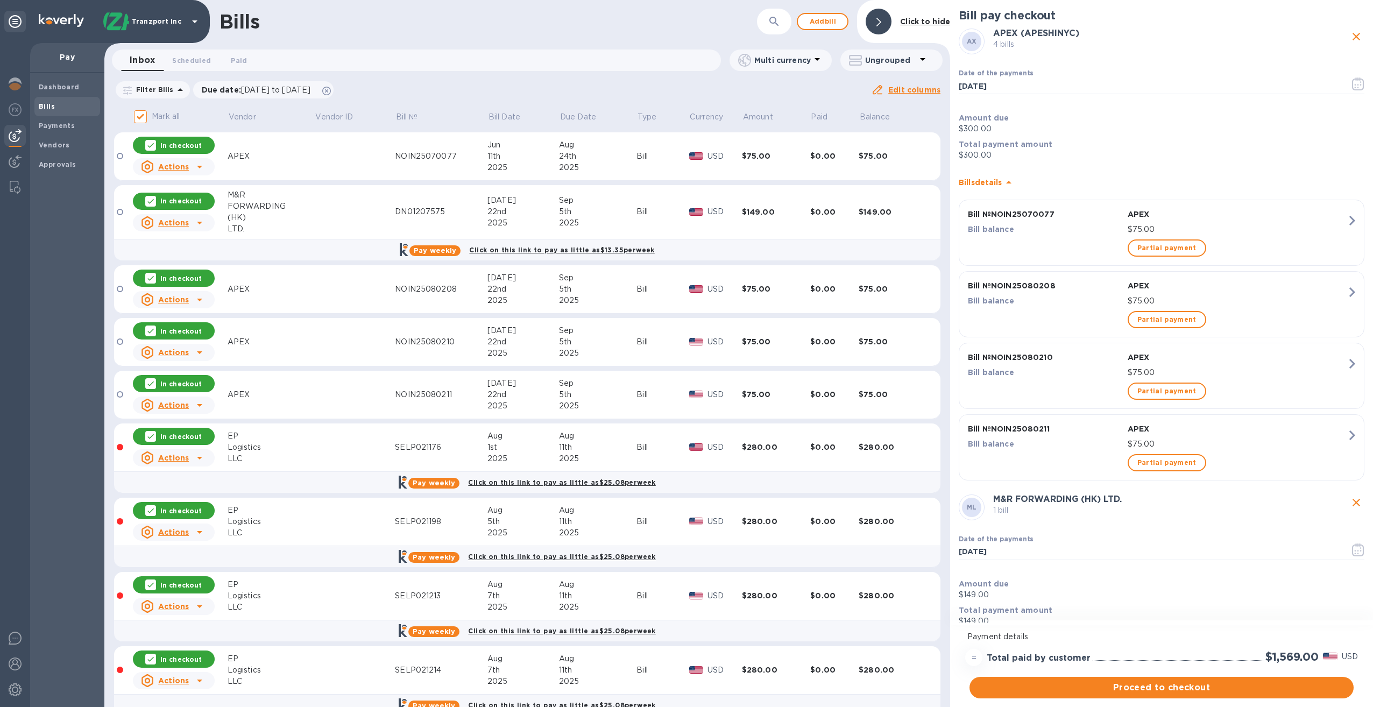
click at [138, 116] on input "Mark all" at bounding box center [141, 116] width 23 height 23
checkbox input "false"
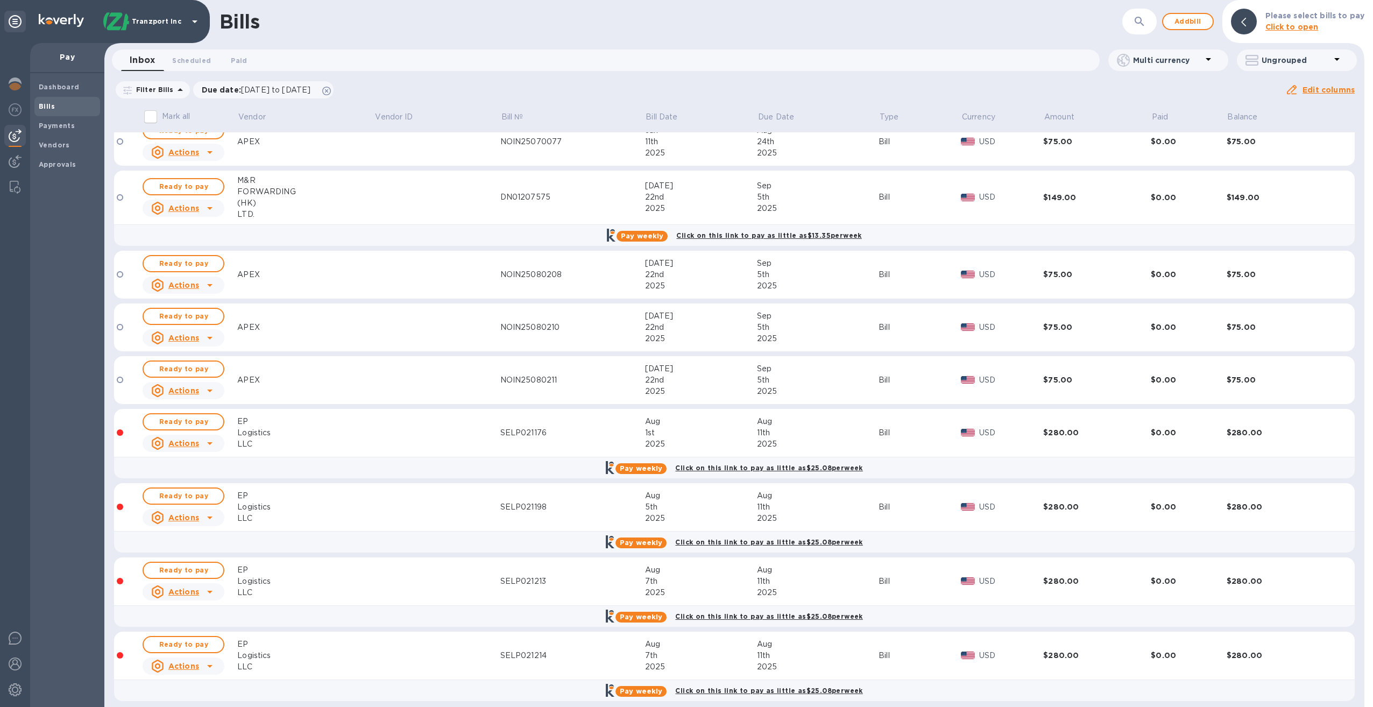
scroll to position [23, 0]
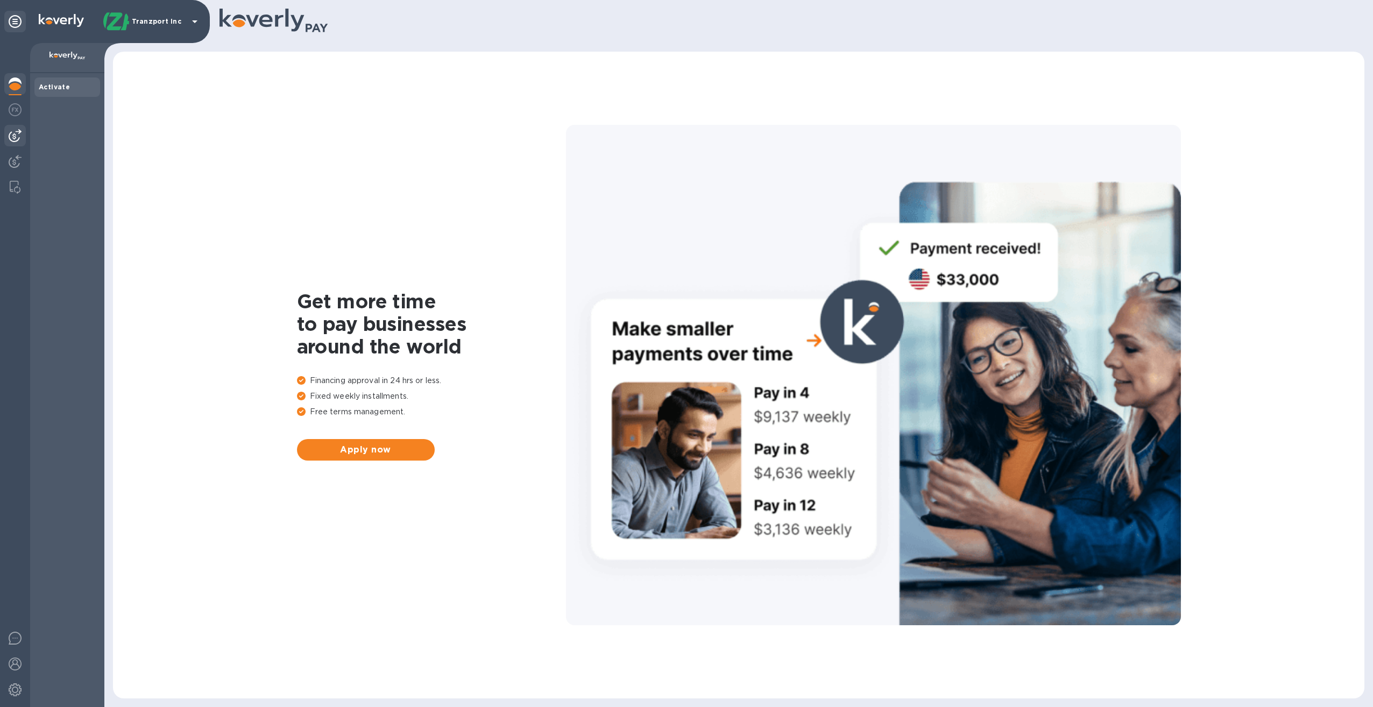
click at [12, 134] on img at bounding box center [15, 135] width 13 height 13
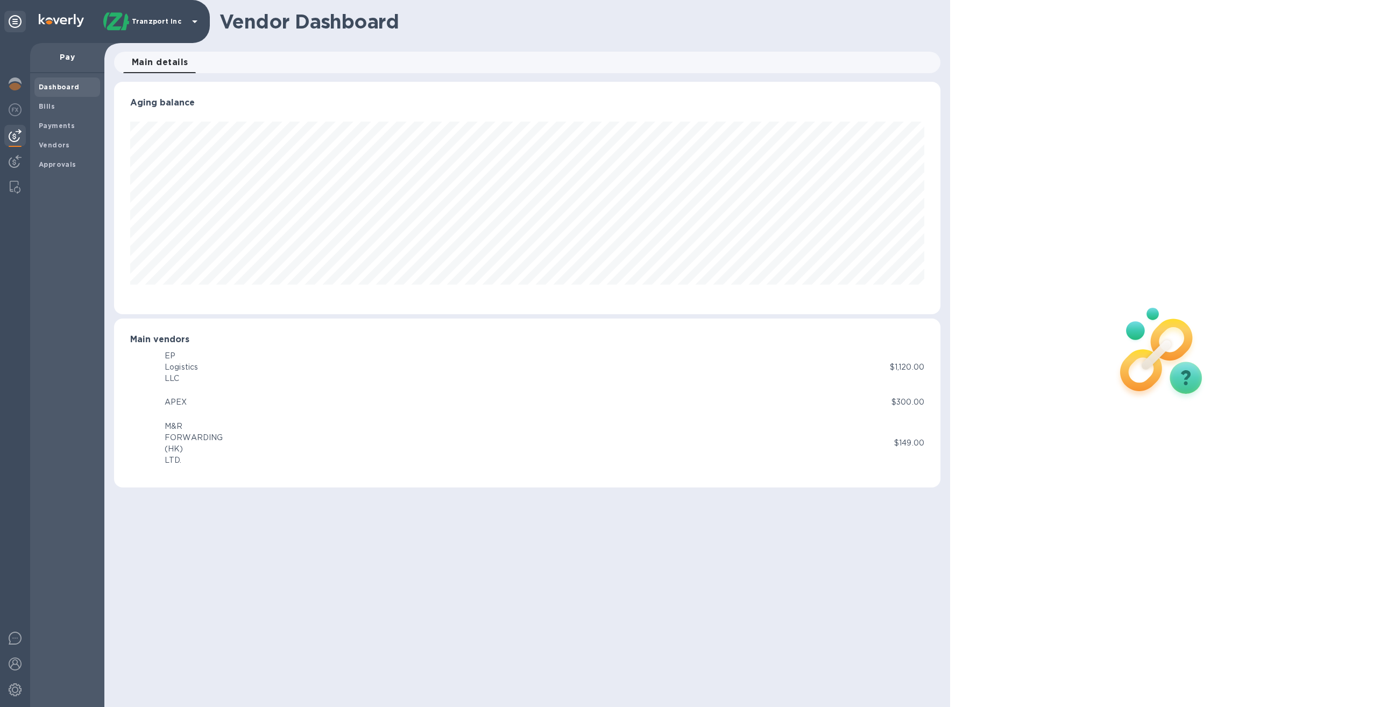
scroll to position [232, 826]
click at [54, 106] on span "Bills" at bounding box center [67, 106] width 57 height 11
